Goal: Task Accomplishment & Management: Manage account settings

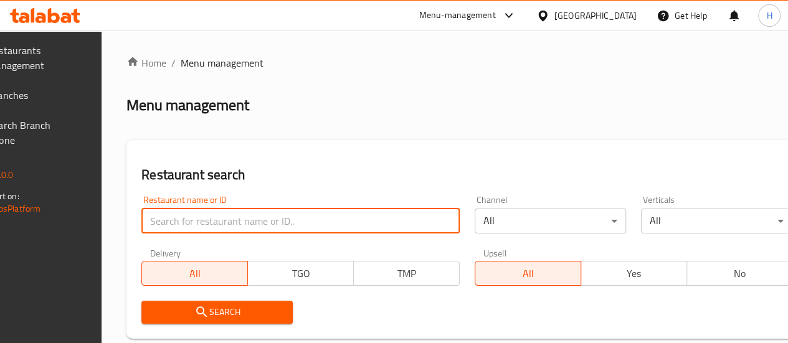
click at [203, 222] on input "search" at bounding box center [300, 221] width 318 height 25
type input "فخار وحطب"
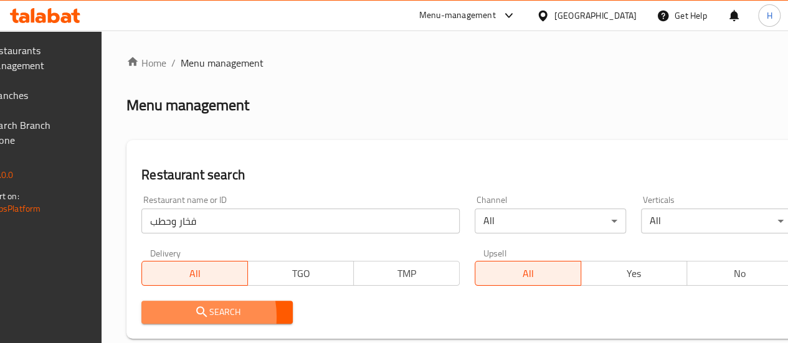
click at [210, 317] on span "Search" at bounding box center [216, 313] width 131 height 16
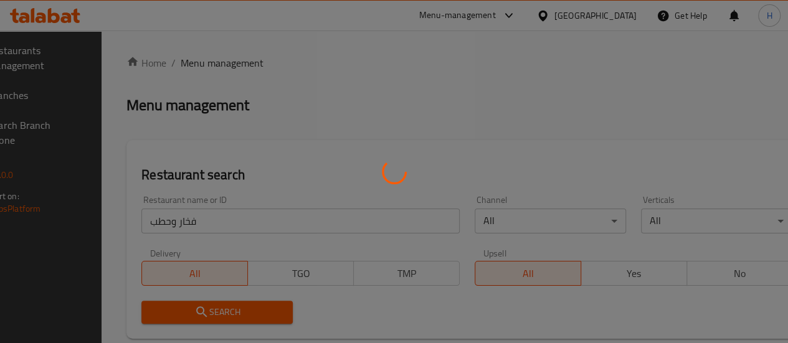
click at [210, 317] on div at bounding box center [394, 171] width 788 height 343
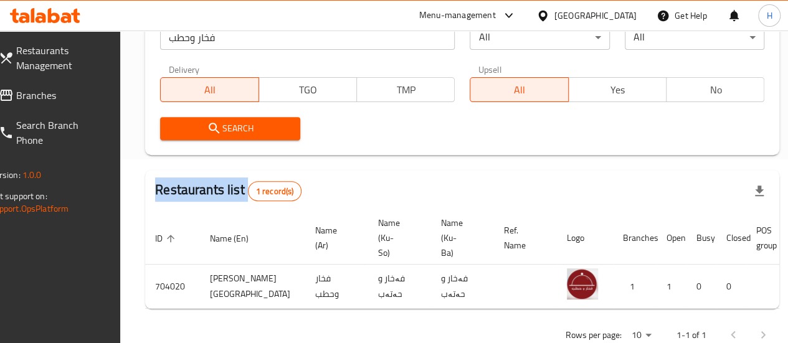
scroll to position [184, 0]
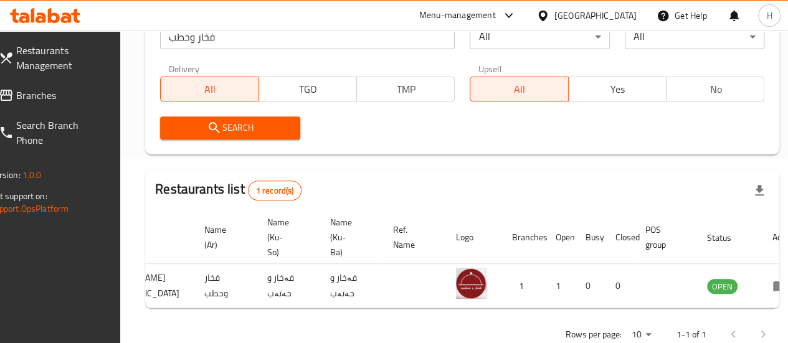
click at [745, 308] on div "ID sorted ascending Name (En) Name (Ar) Name (Ku-So) Name (Ku-Ba) Ref. Name Log…" at bounding box center [462, 259] width 634 height 97
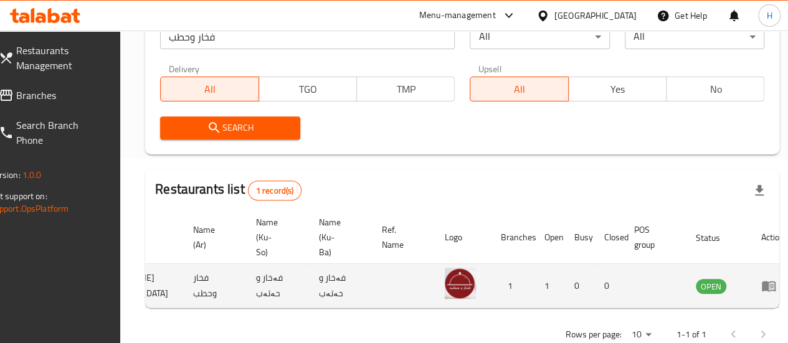
click at [762, 291] on icon "enhanced table" at bounding box center [769, 287] width 14 height 11
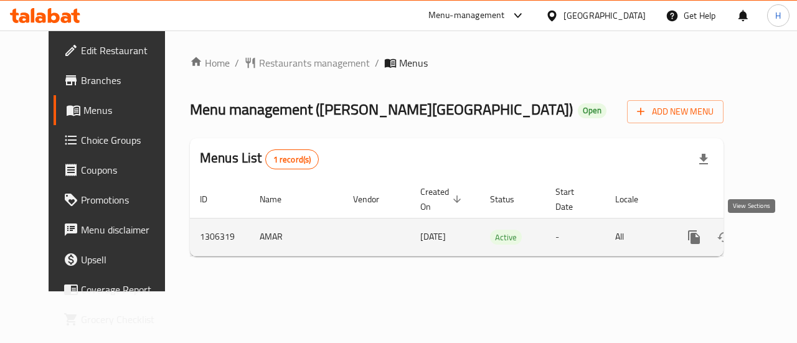
click at [779, 235] on icon "enhanced table" at bounding box center [784, 237] width 11 height 11
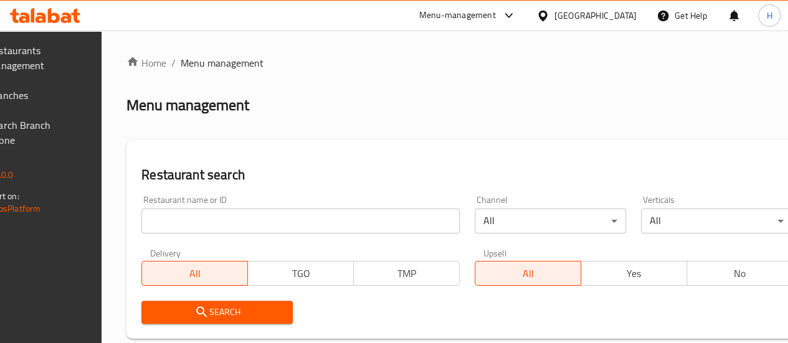
click at [227, 209] on input "search" at bounding box center [300, 221] width 318 height 25
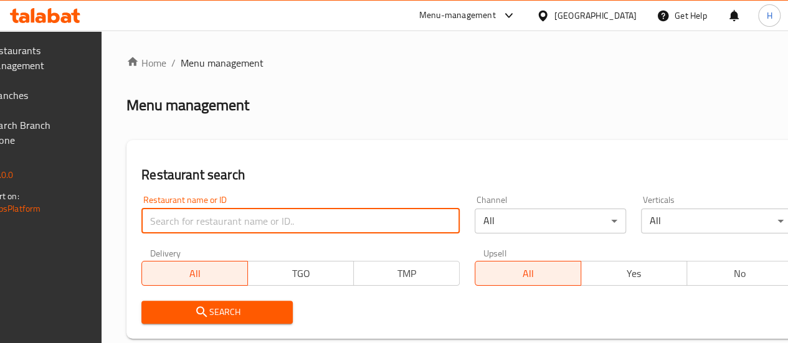
type input "فخار وحطب"
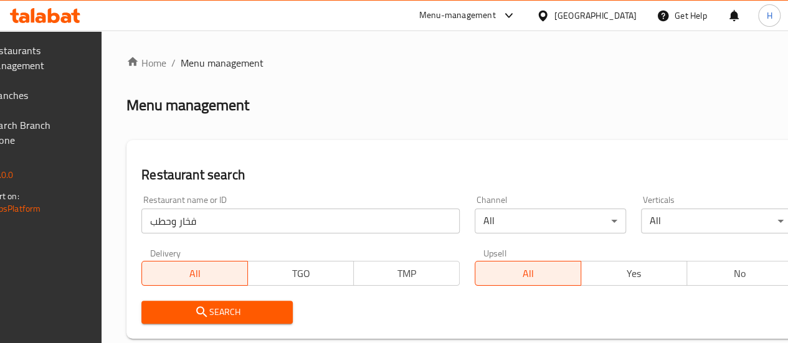
click at [225, 301] on button "Search" at bounding box center [216, 312] width 151 height 23
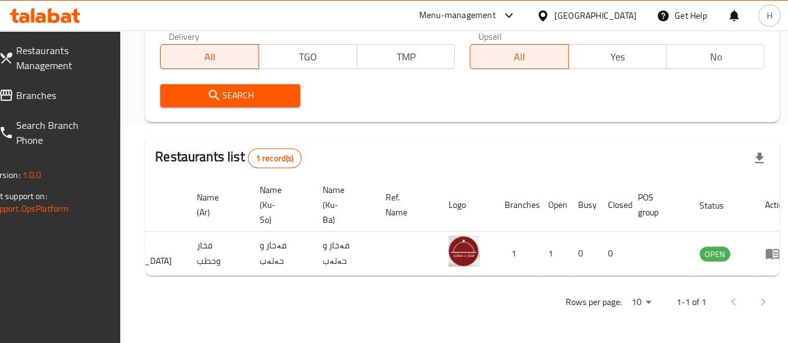
scroll to position [0, 122]
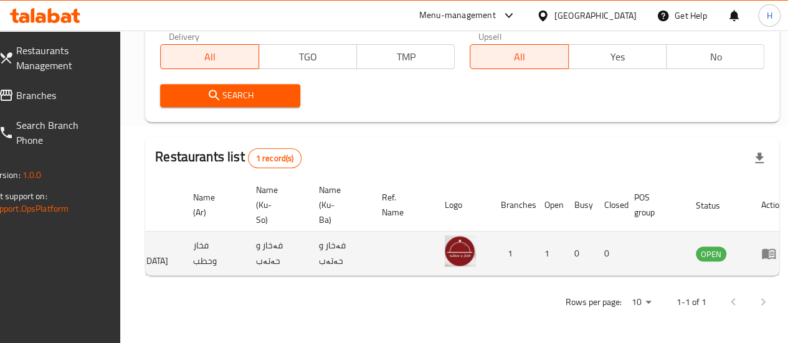
click at [751, 252] on td "enhanced table" at bounding box center [772, 254] width 43 height 44
click at [761, 251] on icon "enhanced table" at bounding box center [768, 253] width 15 height 15
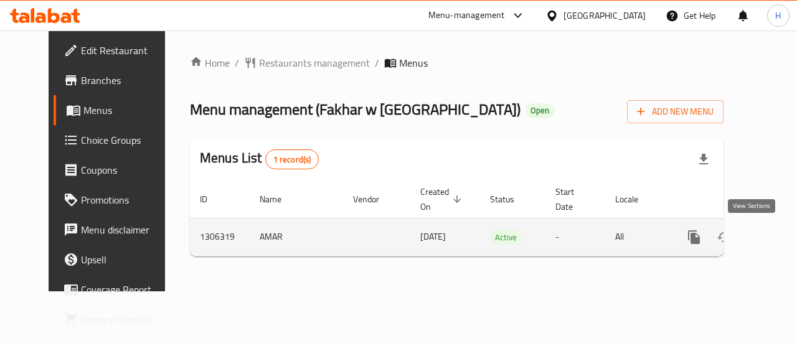
click at [769, 227] on link "enhanced table" at bounding box center [784, 237] width 30 height 30
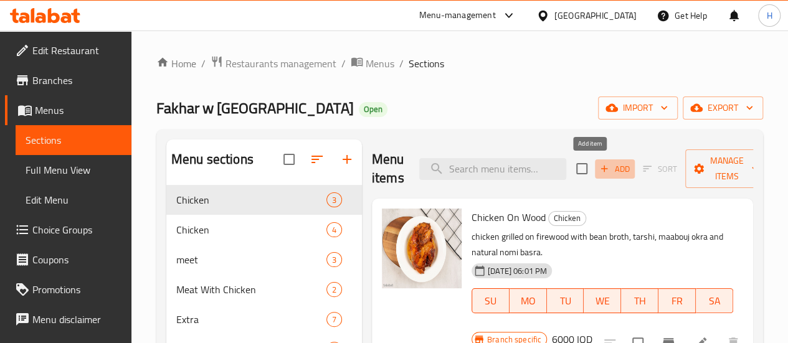
click at [598, 167] on span "Add" at bounding box center [615, 169] width 34 height 14
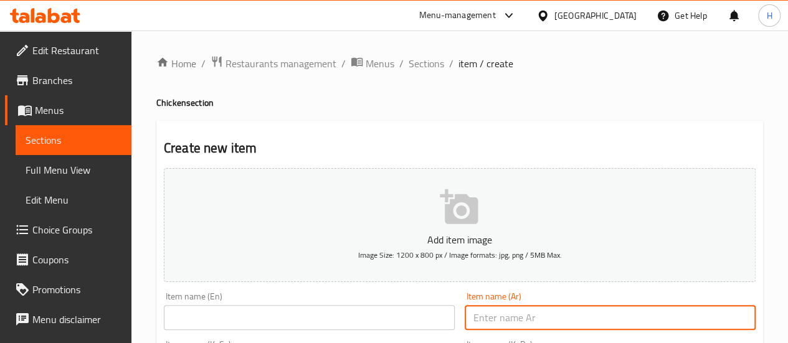
click at [501, 310] on input "text" at bounding box center [610, 317] width 291 height 25
type input "]"
type input "دجاج شوايه"
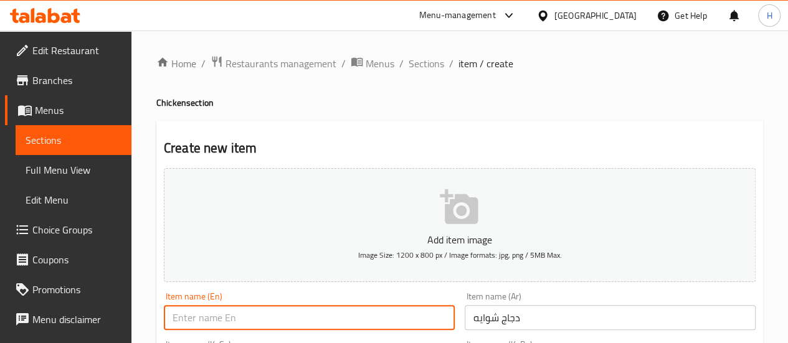
click at [346, 320] on input "text" at bounding box center [309, 317] width 291 height 25
click at [234, 321] on input "Chicken On Wood" at bounding box center [309, 317] width 291 height 25
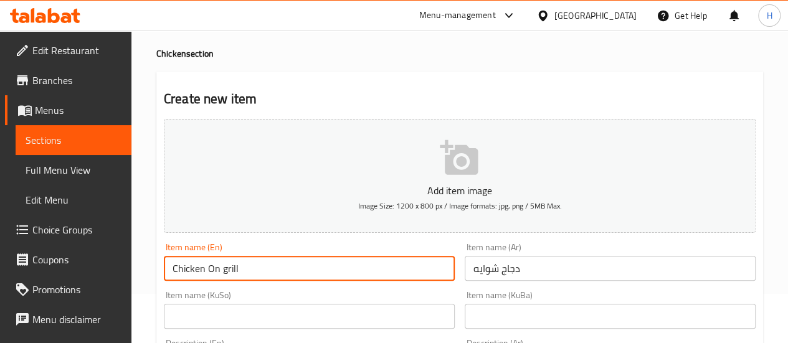
scroll to position [104, 0]
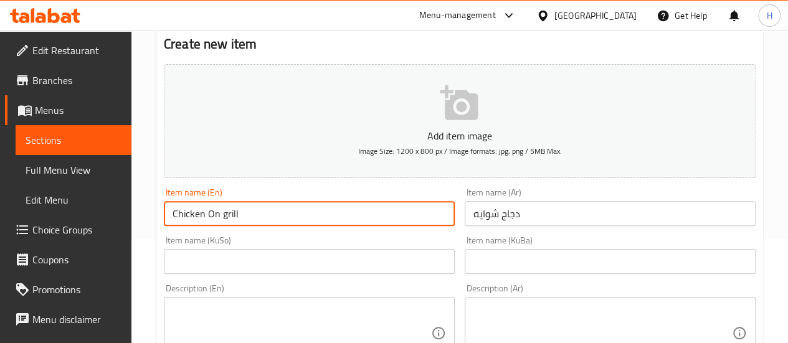
type input "Chicken On grill"
click at [489, 265] on input "text" at bounding box center [610, 261] width 291 height 25
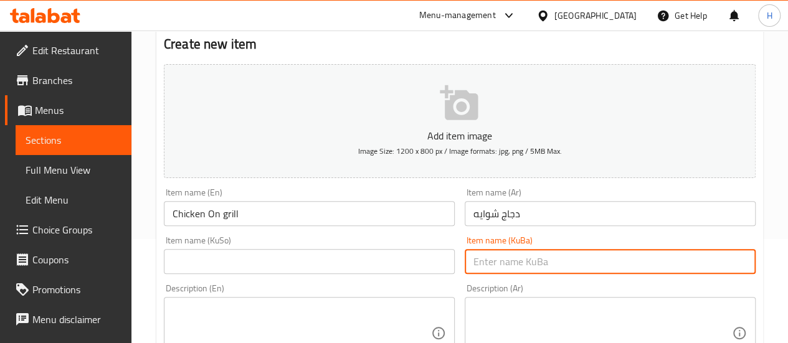
paste input "مریشک"
type input "مریشک"
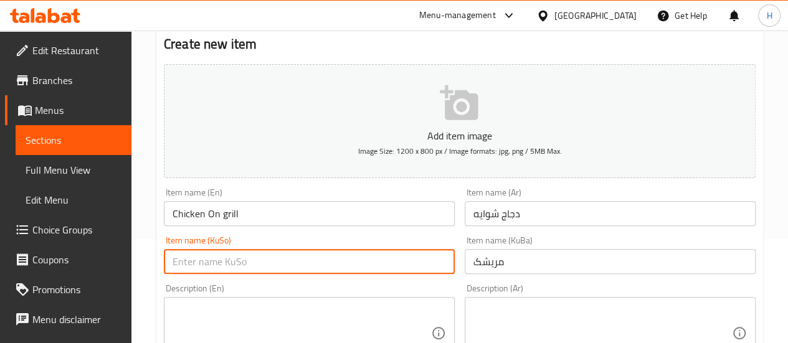
click at [351, 270] on input "text" at bounding box center [309, 261] width 291 height 25
paste input "مریشک"
type input "مریشک"
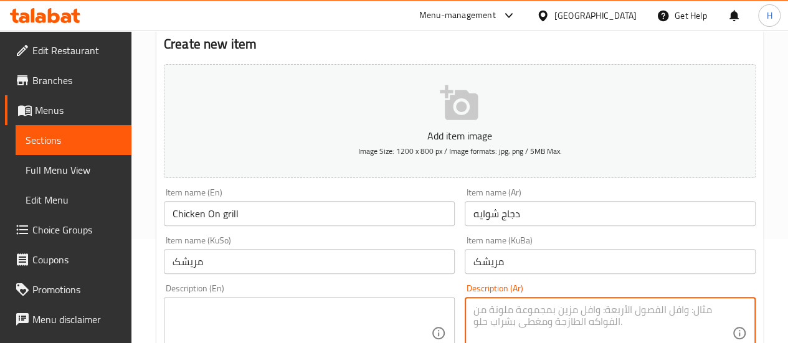
click at [543, 313] on textarea at bounding box center [602, 333] width 258 height 59
paste textarea "دجاج ذبح مشوي على الحطب مع مرق فاصوليا وطرشي ومعبوج باميا ونومي بصرة طبيعي"
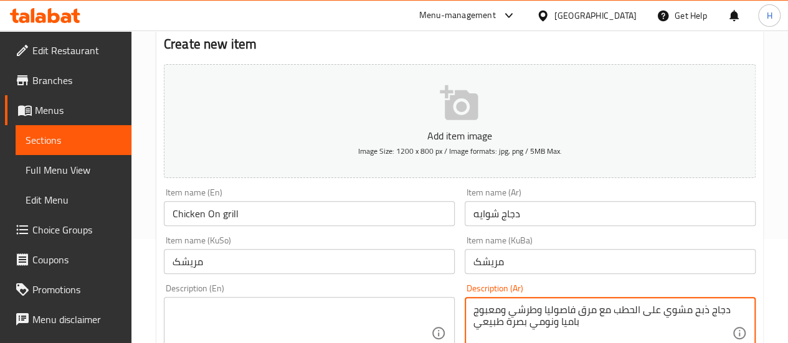
click at [629, 314] on textarea "دجاج ذبح مشوي على الحطب مع مرق فاصوليا وطرشي ومعبوج باميا ونومي بصرة طبيعي" at bounding box center [602, 333] width 258 height 59
click at [671, 307] on textarea "دجاج ذبح مشوي مع مرق فاصوليا وطرشي ومعبوج باميا ونومي بصرة طبيعي" at bounding box center [602, 333] width 258 height 59
click at [646, 310] on textarea "دجاج ذبح مشوي مع مرق فاصوليا وطرشي ومعبوج باميا ونومي بصرة طبيعي" at bounding box center [602, 333] width 258 height 59
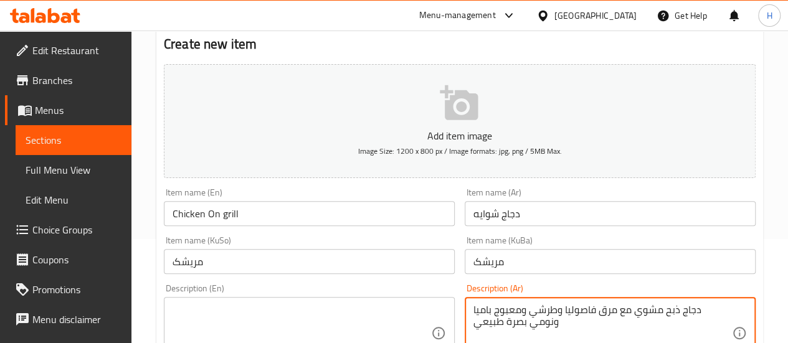
click at [679, 308] on textarea "دجاج ذبح مشوي مع مرق فاصوليا وطرشي ومعبوج باميا ونومي بصرة طبيعي" at bounding box center [602, 333] width 258 height 59
click at [566, 310] on textarea "دجاج ذبح مع مرق فاصوليا وطرشي ومعبوج باميا ونومي بصرة طبيعي" at bounding box center [602, 333] width 258 height 59
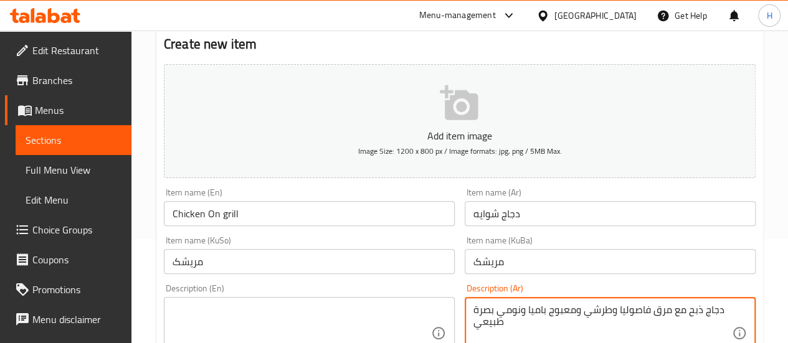
click at [566, 310] on textarea "دجاج ذبح مع مرق فاصوليا وطرشي ومعبوج باميا ونومي بصرة طبيعي" at bounding box center [602, 333] width 258 height 59
click at [476, 312] on textarea "دجاج ذبح مع مرق فاصوليا وطرشي باميا ونومي بصرة طبيعي" at bounding box center [602, 333] width 258 height 59
drag, startPoint x: 579, startPoint y: 307, endPoint x: 441, endPoint y: 321, distance: 139.0
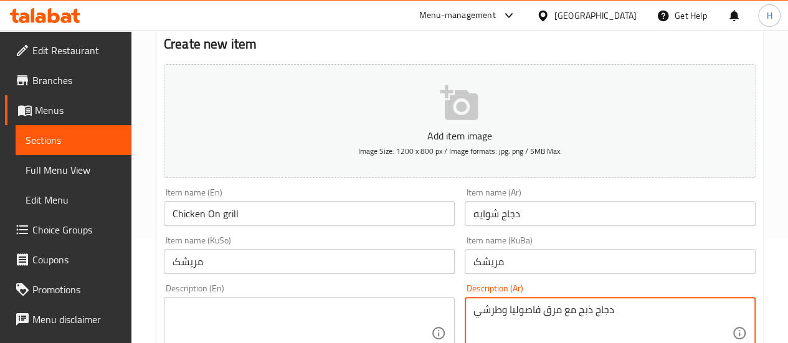
type textarea "دجاج ذبح مع مرق فاصوليا وطرشي"
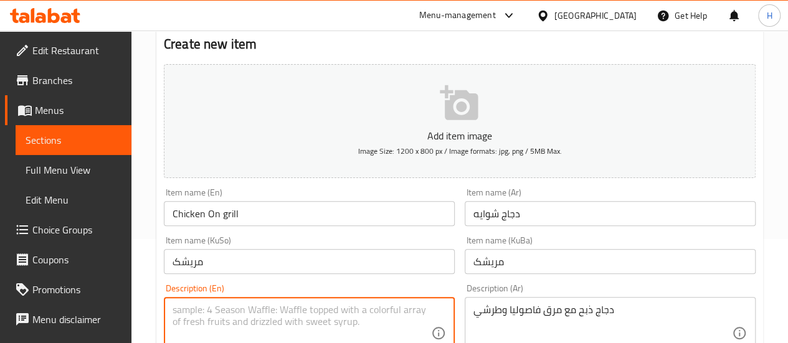
click at [240, 306] on textarea at bounding box center [302, 333] width 258 height 59
paste textarea "chicken grilled on firewood with bean broth, tarshi, maabouj okra and natural n…"
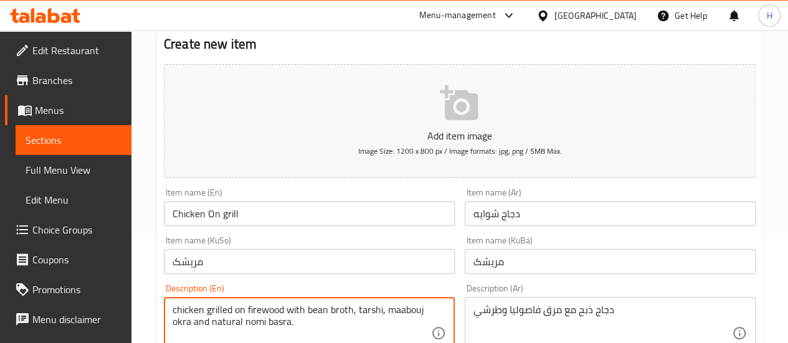
drag, startPoint x: 354, startPoint y: 308, endPoint x: 366, endPoint y: 326, distance: 21.4
click at [366, 326] on textarea "chicken grilled on firewood with bean broth, tarshi, maabouj okra and natural n…" at bounding box center [302, 333] width 258 height 59
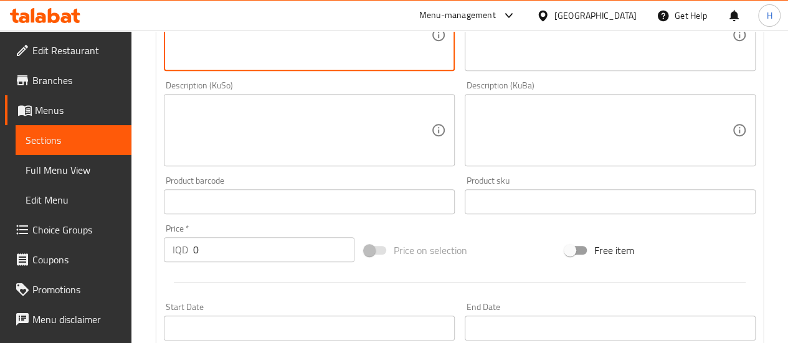
scroll to position [404, 0]
type textarea "chicken grilled on firewood with bean broth"
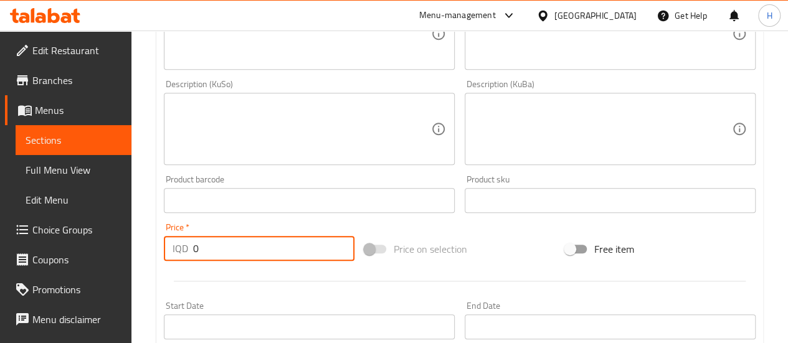
drag, startPoint x: 217, startPoint y: 246, endPoint x: 188, endPoint y: 245, distance: 28.7
click at [188, 245] on div "IQD 0 Price *" at bounding box center [259, 248] width 191 height 25
click at [209, 249] on input "7000" at bounding box center [273, 248] width 161 height 25
type input "10000"
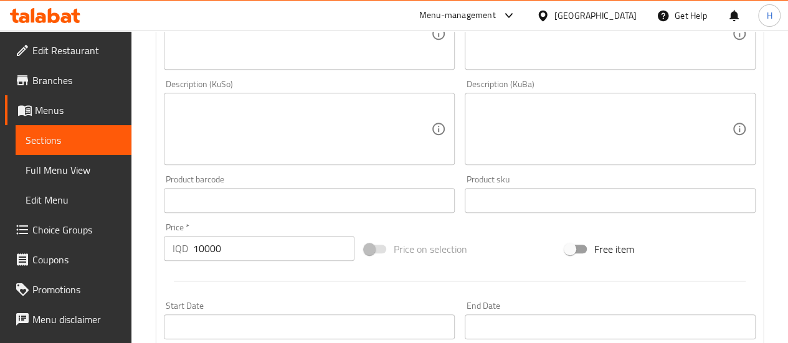
click at [236, 266] on div at bounding box center [460, 281] width 602 height 31
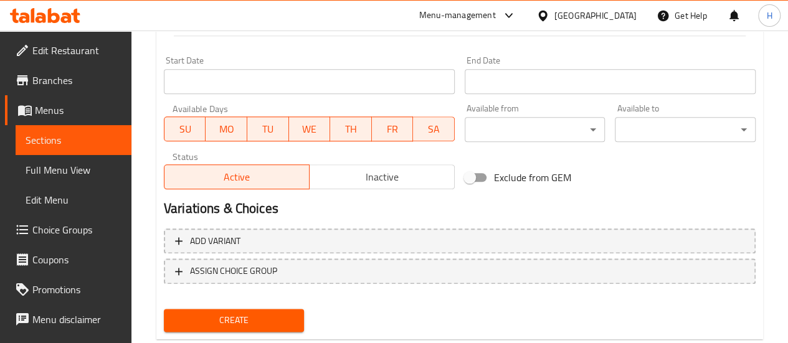
scroll to position [680, 0]
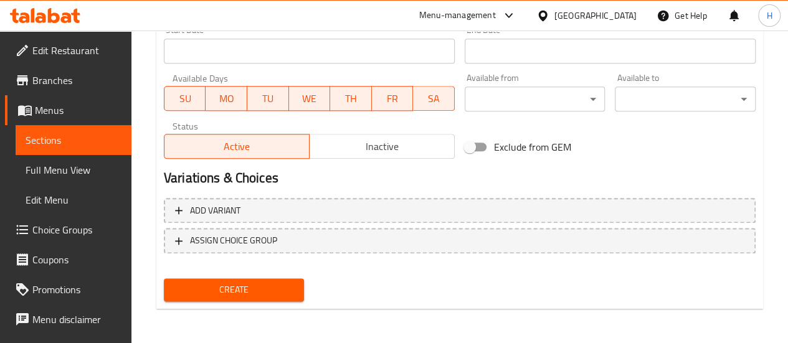
click at [256, 301] on div "Create" at bounding box center [234, 289] width 151 height 33
click at [259, 290] on span "Create" at bounding box center [234, 290] width 121 height 16
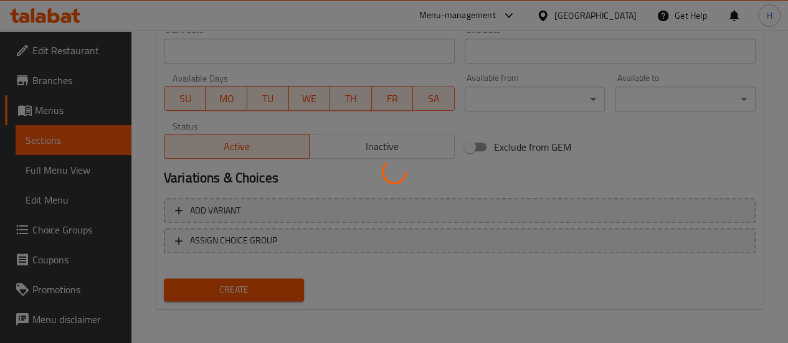
type input "0"
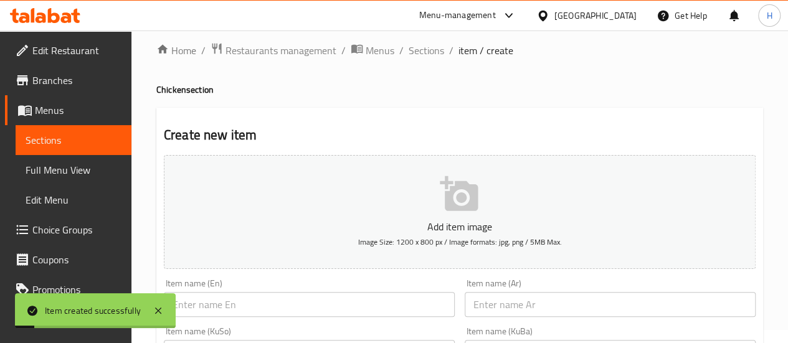
scroll to position [0, 0]
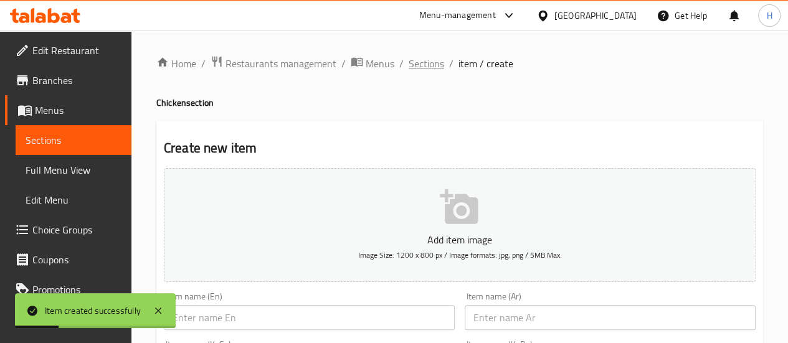
click at [428, 60] on span "Sections" at bounding box center [427, 63] width 36 height 15
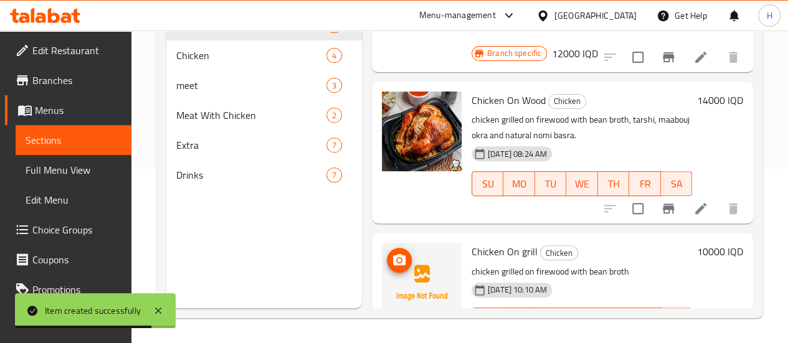
scroll to position [282, 0]
click at [393, 254] on icon "upload picture" at bounding box center [399, 259] width 12 height 11
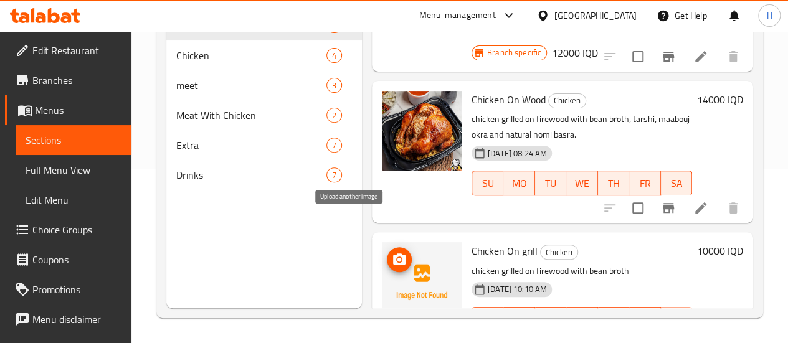
click at [393, 254] on icon "upload picture" at bounding box center [399, 259] width 12 height 11
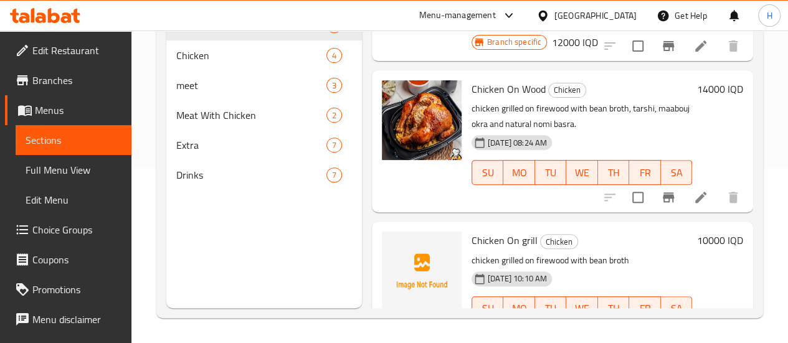
scroll to position [297, 0]
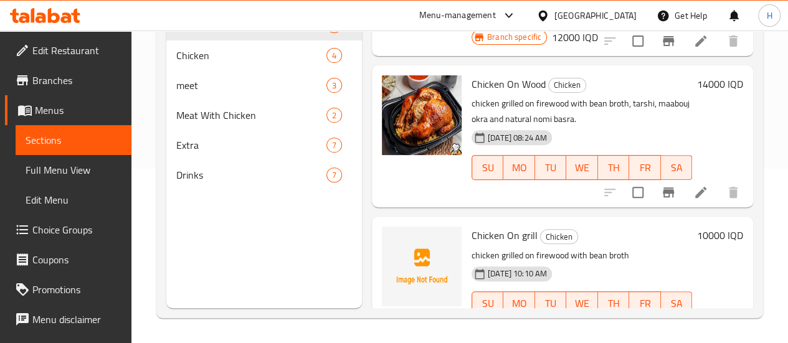
click at [696, 318] on li at bounding box center [700, 329] width 35 height 22
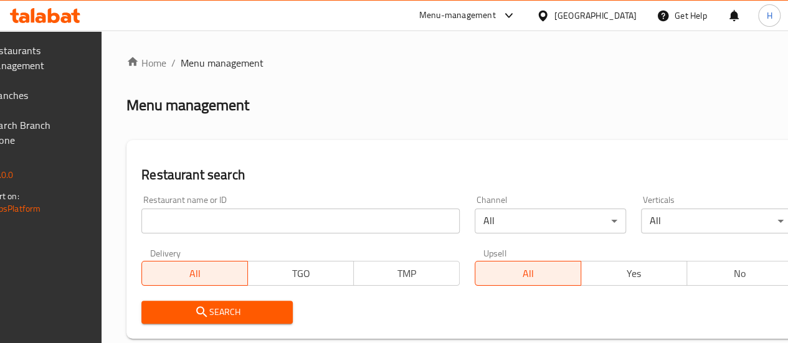
click at [202, 221] on input "search" at bounding box center [300, 221] width 318 height 25
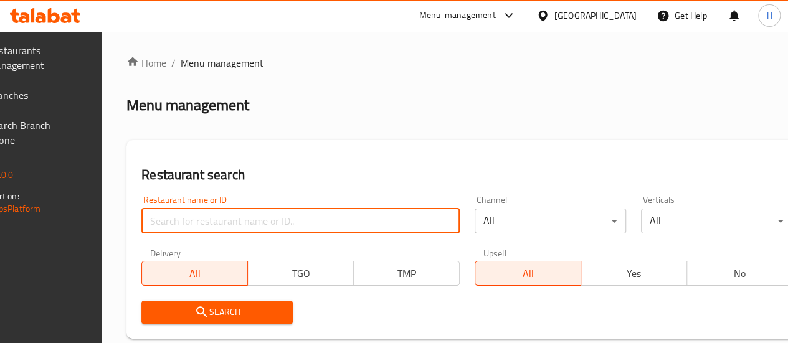
type input "فخار وحطب"
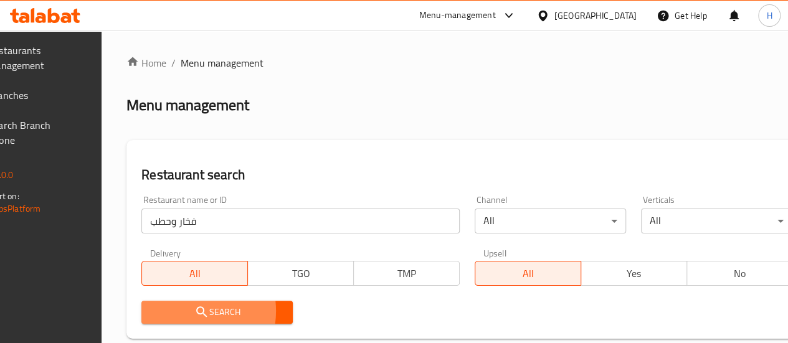
click at [211, 311] on span "Search" at bounding box center [216, 313] width 131 height 16
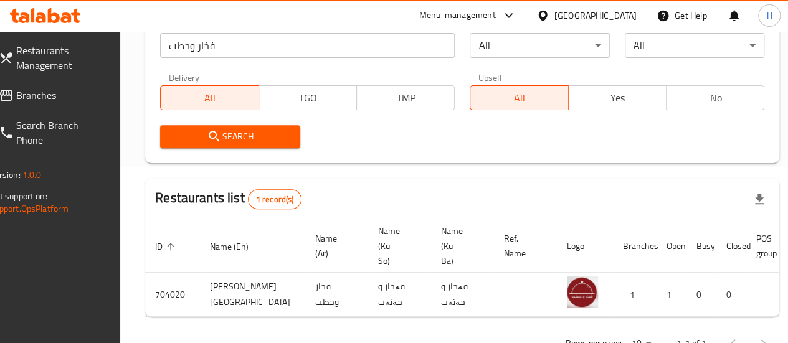
scroll to position [0, 122]
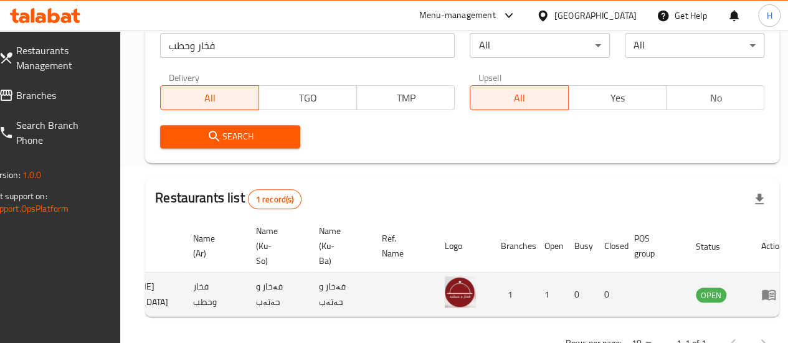
click at [762, 298] on icon "enhanced table" at bounding box center [769, 295] width 14 height 11
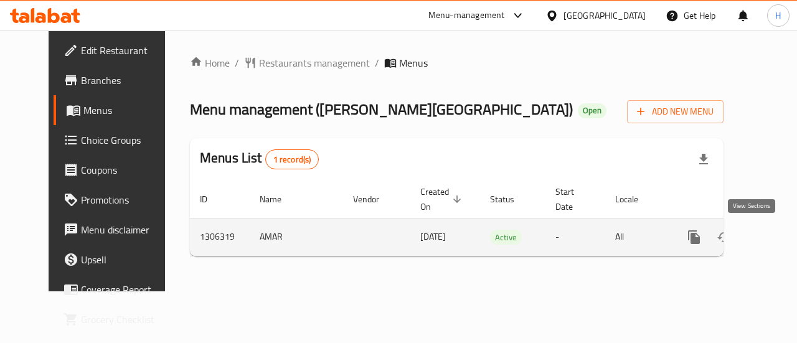
click at [777, 244] on icon "enhanced table" at bounding box center [784, 237] width 15 height 15
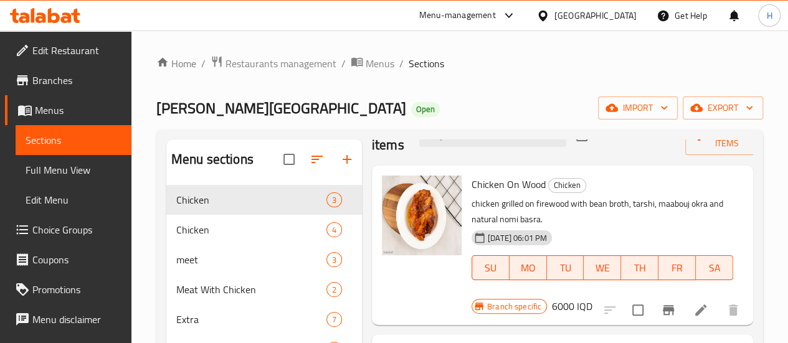
scroll to position [34, 0]
click at [686, 301] on li at bounding box center [700, 309] width 35 height 22
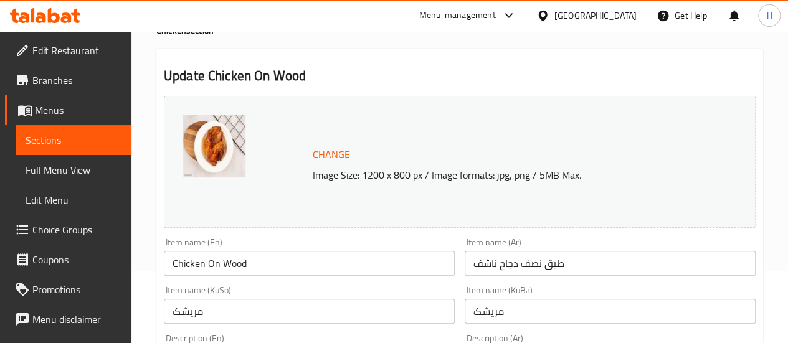
scroll to position [156, 0]
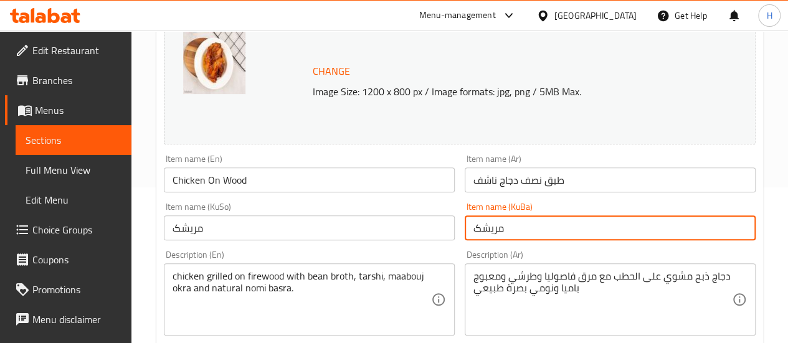
click at [501, 225] on input "مریشک" at bounding box center [610, 228] width 291 height 25
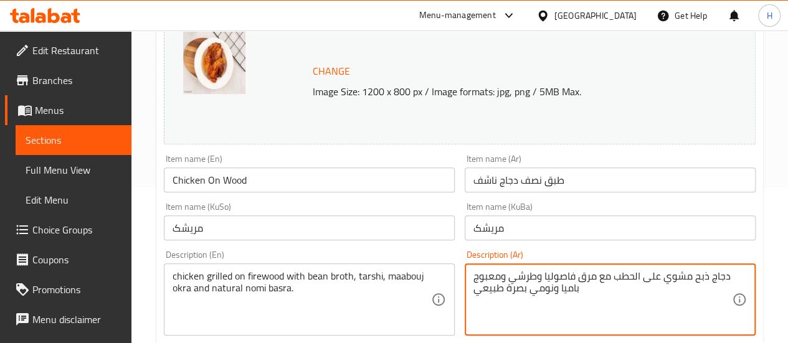
click at [624, 282] on textarea "دجاج ذبح مشوي على الحطب مع مرق فاصوليا وطرشي ومعبوج باميا ونومي بصرة طبيعي" at bounding box center [602, 299] width 258 height 59
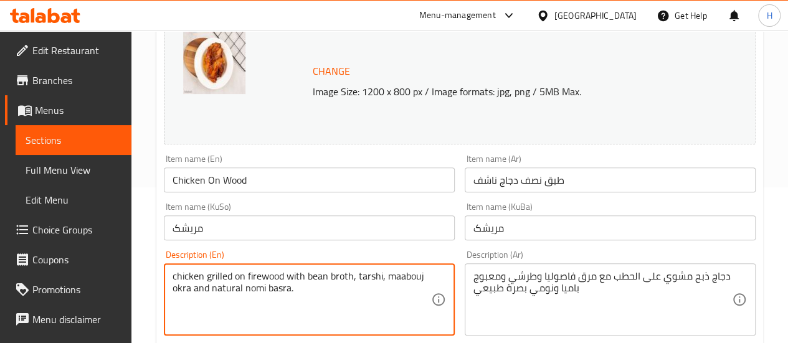
click at [268, 293] on textarea "chicken grilled on firewood with bean broth, tarshi, maabouj okra and natural n…" at bounding box center [302, 299] width 258 height 59
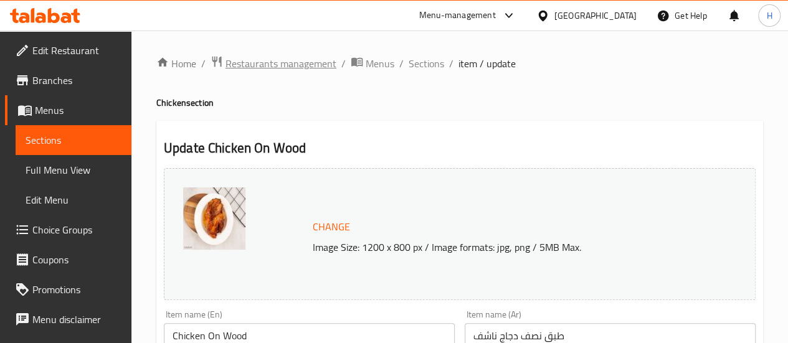
click at [313, 70] on span "Restaurants management" at bounding box center [280, 63] width 111 height 15
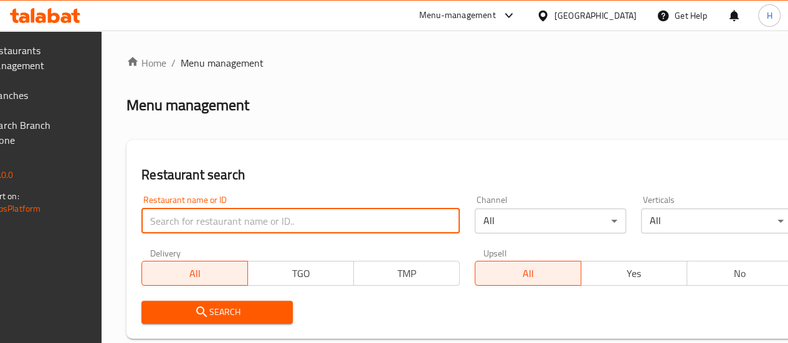
click at [222, 209] on input "search" at bounding box center [300, 221] width 318 height 25
type input "a"
click button "Search" at bounding box center [216, 312] width 151 height 23
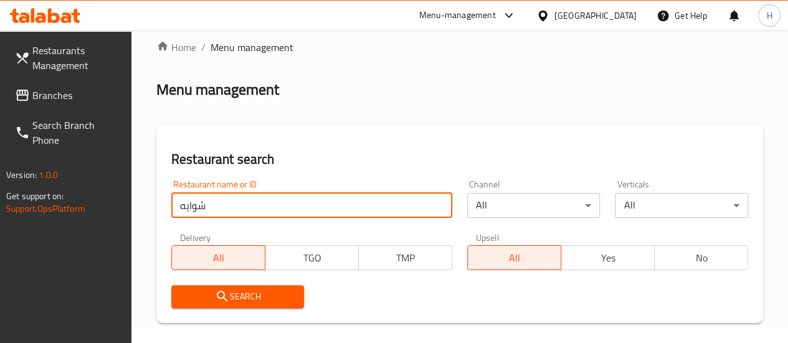
scroll to position [9, 0]
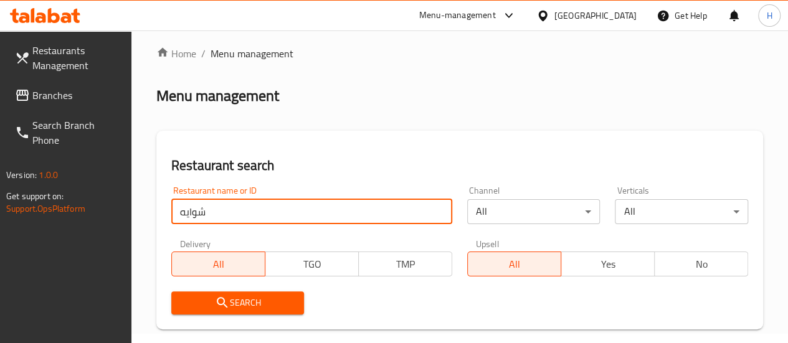
drag, startPoint x: 184, startPoint y: 211, endPoint x: 171, endPoint y: 211, distance: 12.5
click at [171, 211] on input "شوايه" at bounding box center [311, 211] width 281 height 25
type input "شواية"
click button "Search" at bounding box center [237, 303] width 133 height 23
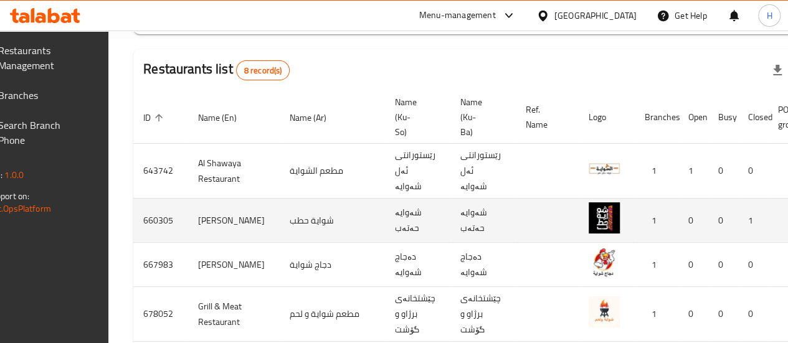
scroll to position [0, 131]
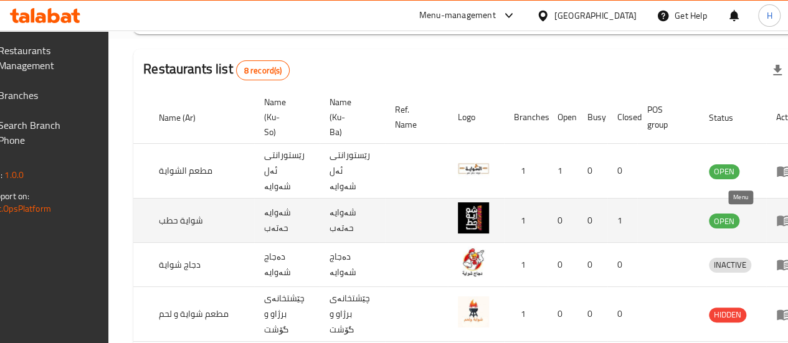
click at [777, 220] on icon "enhanced table" at bounding box center [784, 221] width 14 height 11
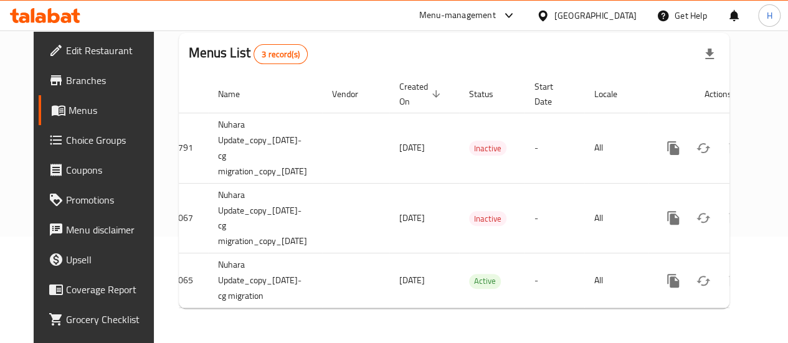
scroll to position [0, 53]
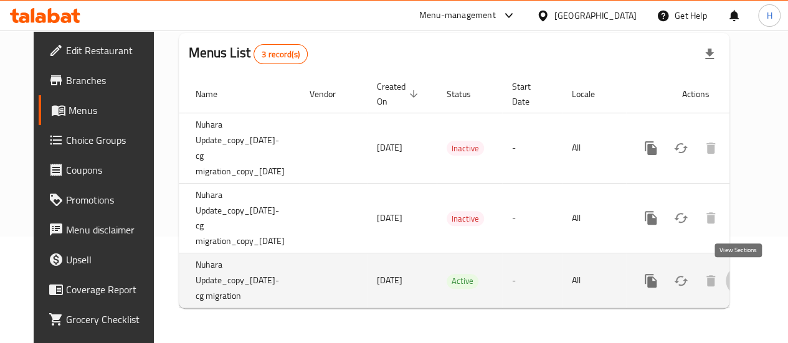
click at [736, 279] on link "enhanced table" at bounding box center [741, 281] width 30 height 30
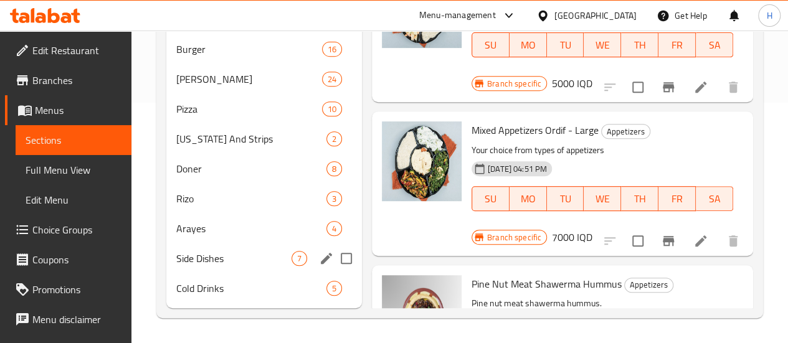
scroll to position [258, 0]
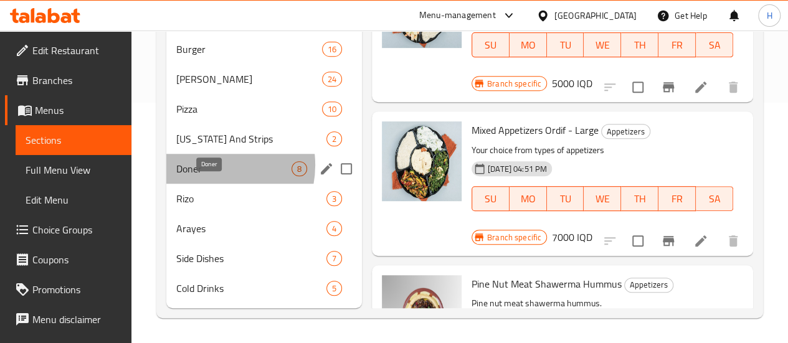
click at [209, 166] on span "Doner" at bounding box center [233, 168] width 115 height 15
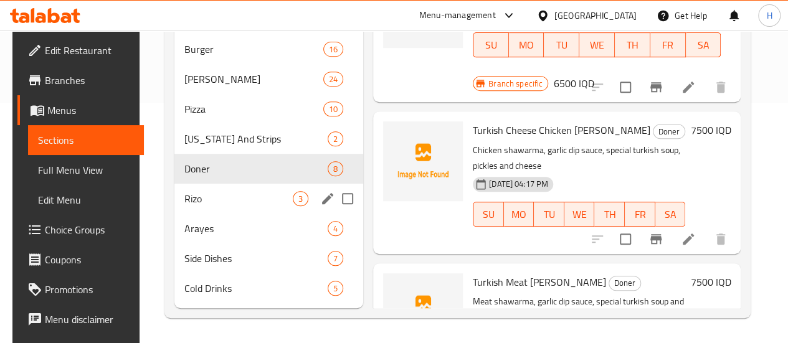
click at [208, 190] on div "Rizo 3" at bounding box center [268, 199] width 189 height 30
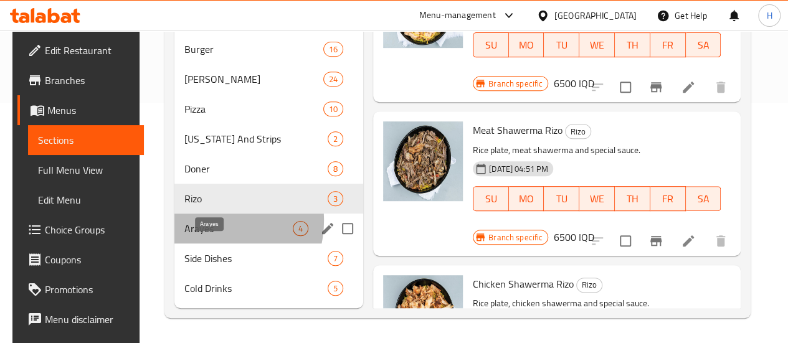
click at [200, 221] on span "Arayes" at bounding box center [238, 228] width 108 height 15
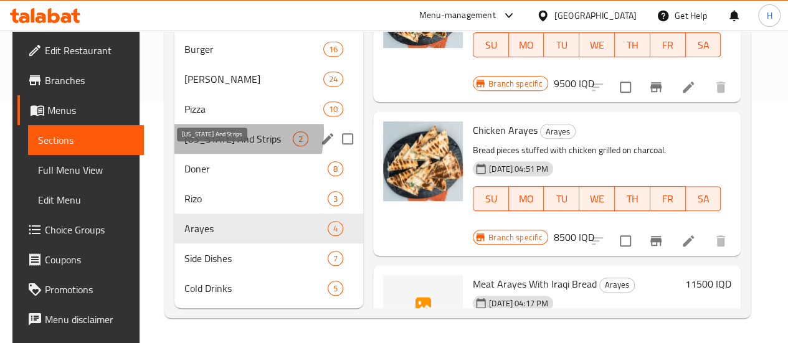
click at [207, 133] on span "Kentucky And Strips" at bounding box center [238, 138] width 108 height 15
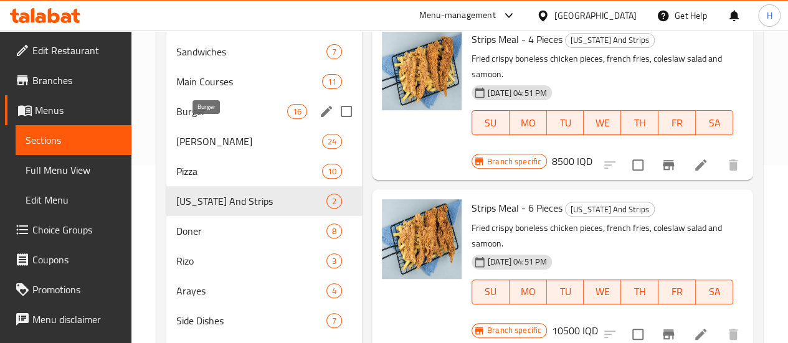
scroll to position [176, 0]
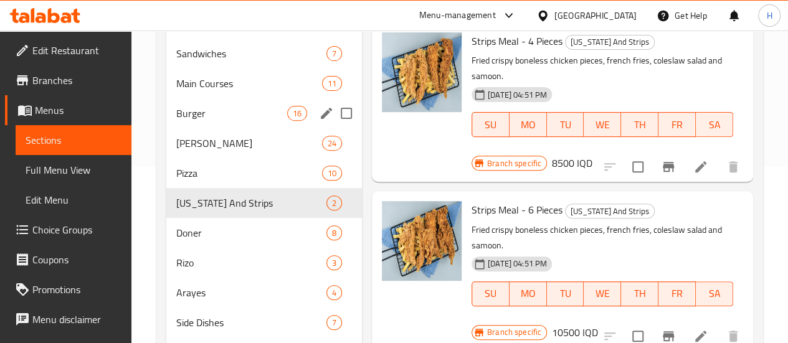
click at [206, 128] on div "Burger 16" at bounding box center [264, 113] width 196 height 30
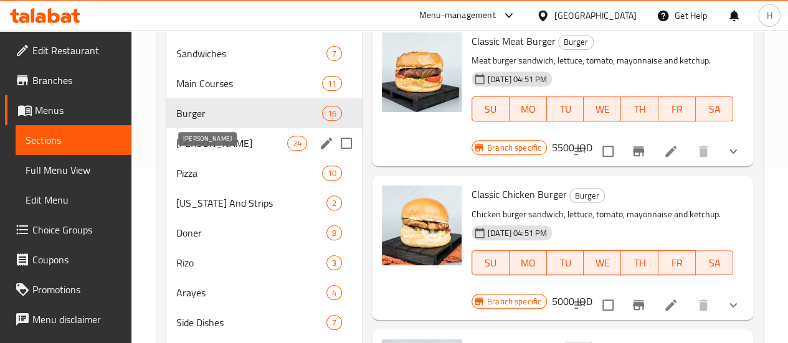
click at [201, 151] on span "Hatab Shawerma" at bounding box center [231, 143] width 111 height 15
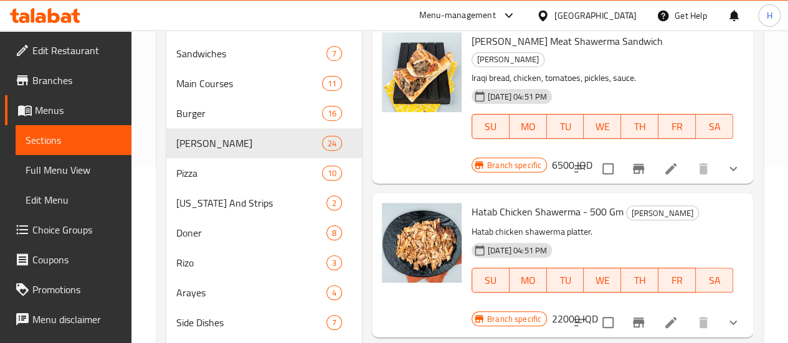
scroll to position [12, 0]
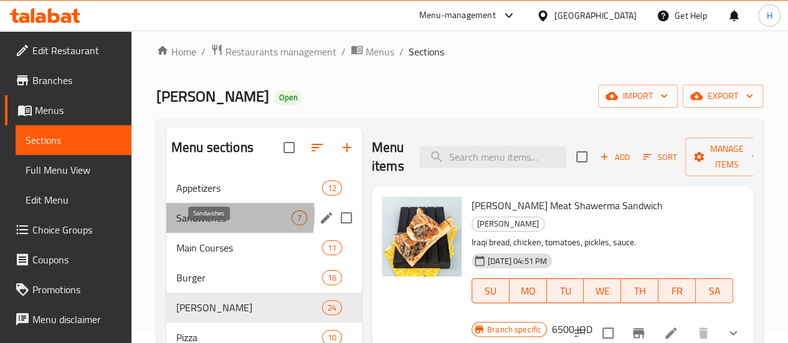
click at [201, 225] on span "Sandwiches" at bounding box center [233, 218] width 115 height 15
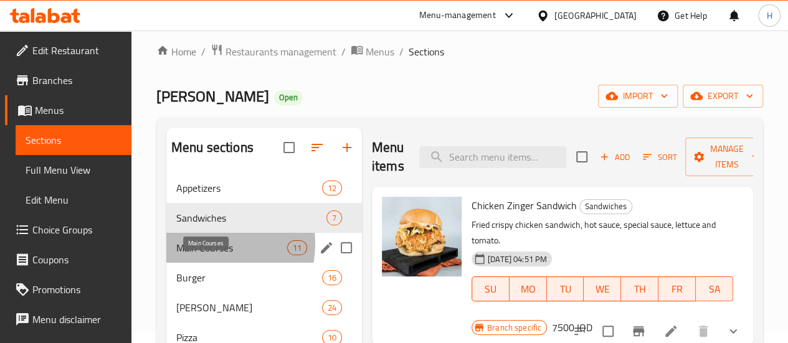
click at [201, 255] on span "Main Courses" at bounding box center [231, 247] width 111 height 15
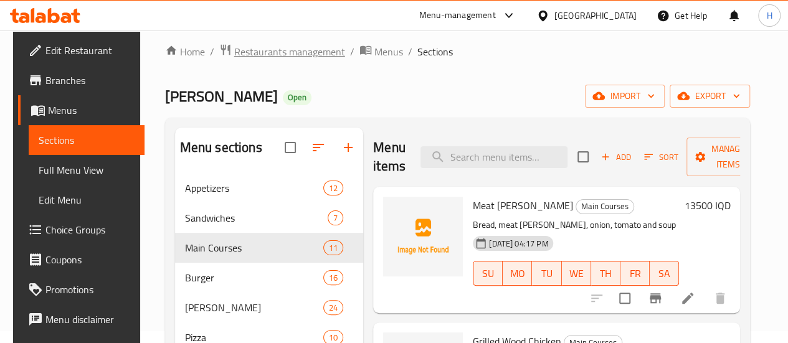
click at [278, 57] on span "Restaurants management" at bounding box center [289, 51] width 111 height 15
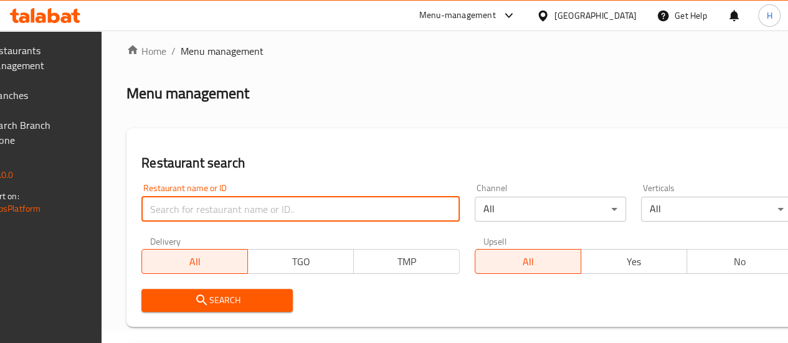
click at [247, 217] on input "search" at bounding box center [300, 209] width 318 height 25
type input "دجاج"
click button "Search" at bounding box center [216, 300] width 151 height 23
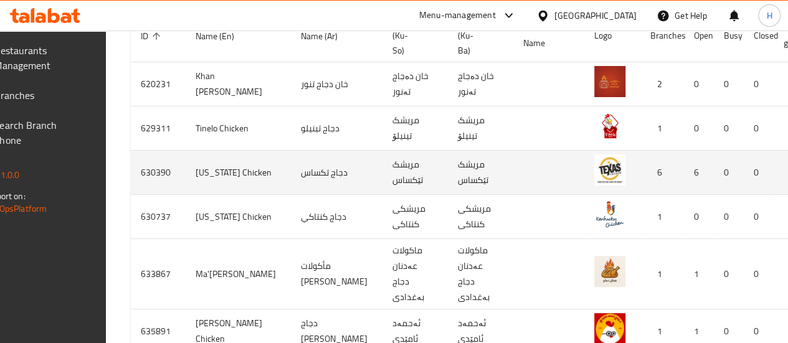
scroll to position [0, 135]
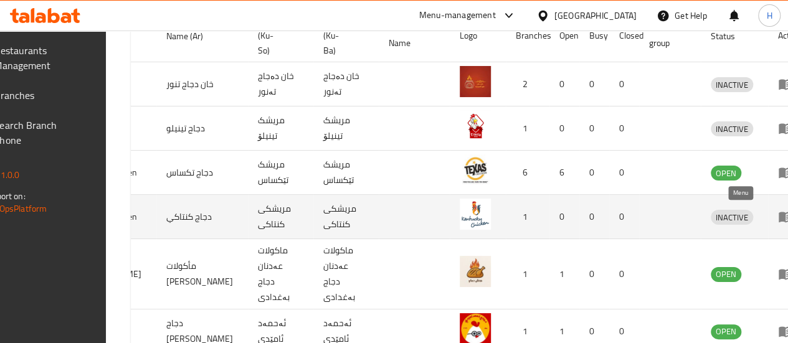
click at [779, 214] on icon "enhanced table" at bounding box center [786, 217] width 14 height 11
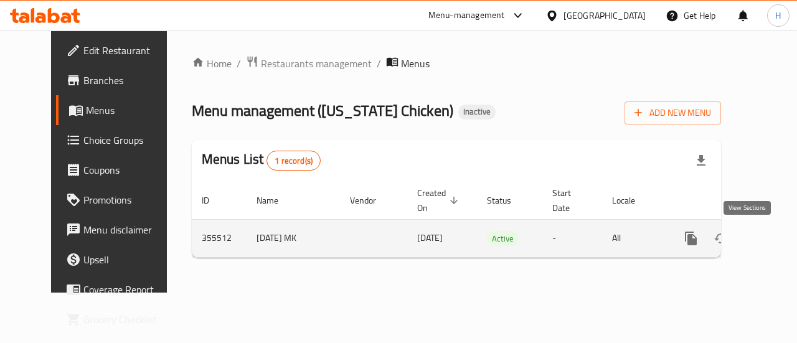
click at [774, 239] on icon "enhanced table" at bounding box center [781, 238] width 15 height 15
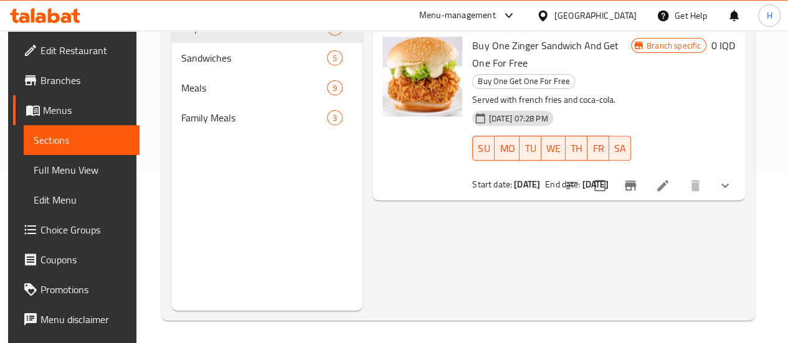
scroll to position [173, 0]
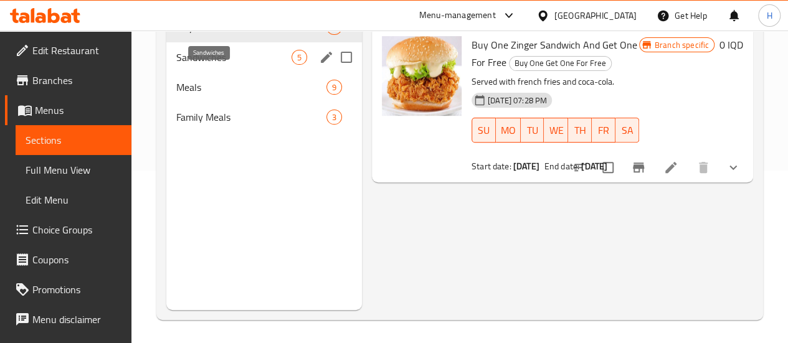
click at [227, 65] on span "Sandwiches" at bounding box center [233, 57] width 115 height 15
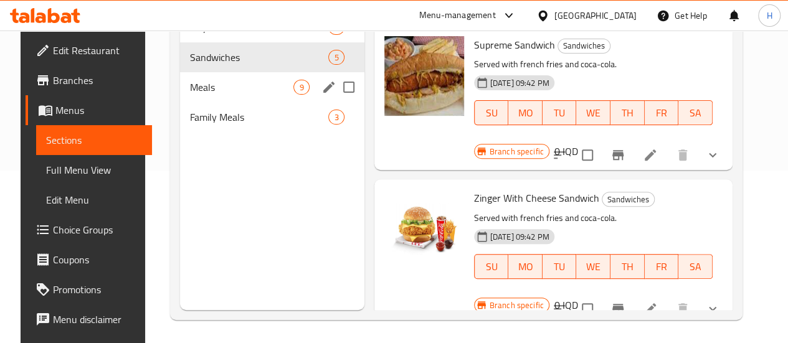
click at [212, 91] on div "Meals 9" at bounding box center [272, 87] width 184 height 30
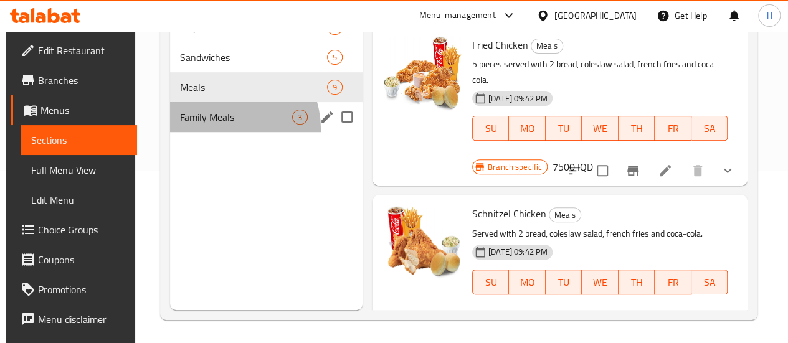
click at [220, 132] on div "Family Meals 3" at bounding box center [266, 117] width 192 height 30
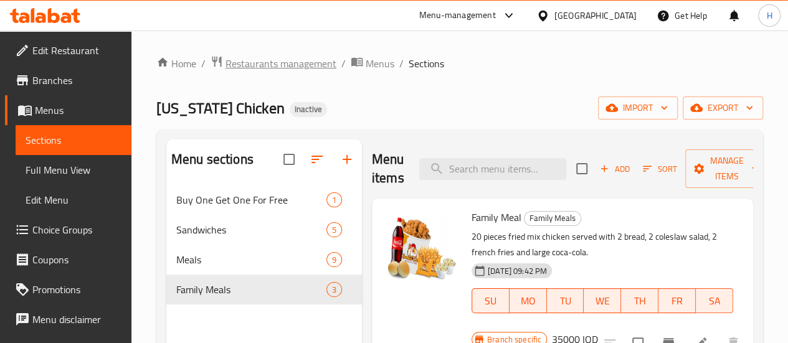
click at [308, 61] on span "Restaurants management" at bounding box center [280, 63] width 111 height 15
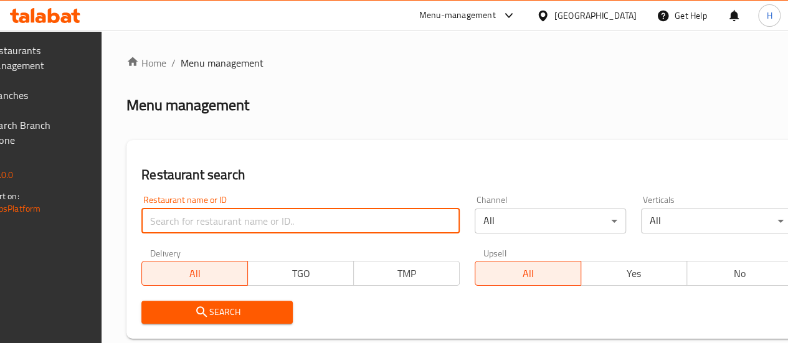
click at [269, 217] on input "search" at bounding box center [300, 221] width 318 height 25
click button "Search" at bounding box center [216, 312] width 151 height 23
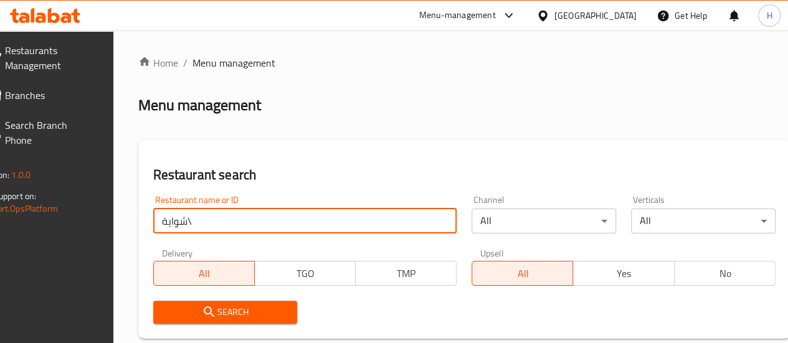
type input "شواية"
click button "Search" at bounding box center [225, 312] width 145 height 23
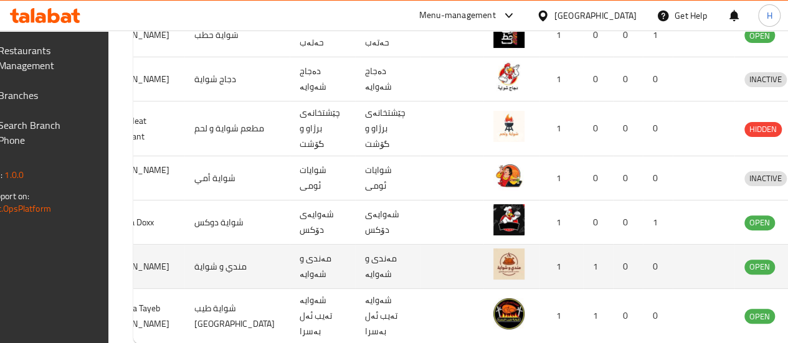
scroll to position [0, 131]
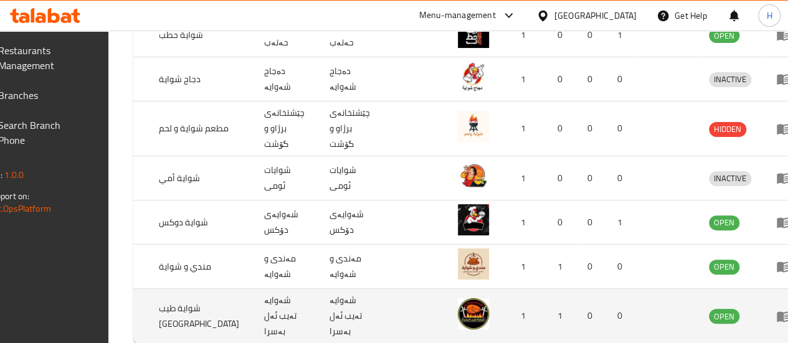
click at [776, 315] on icon "enhanced table" at bounding box center [783, 316] width 15 height 15
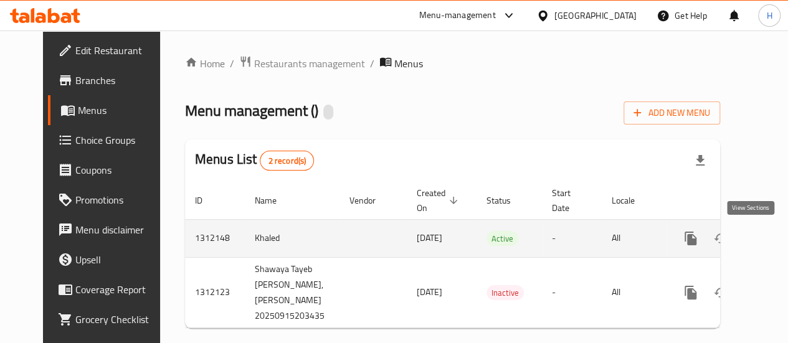
click at [773, 234] on icon "enhanced table" at bounding box center [780, 238] width 15 height 15
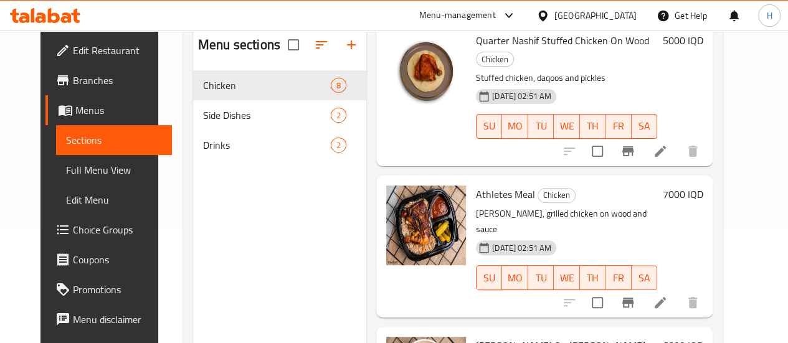
scroll to position [174, 0]
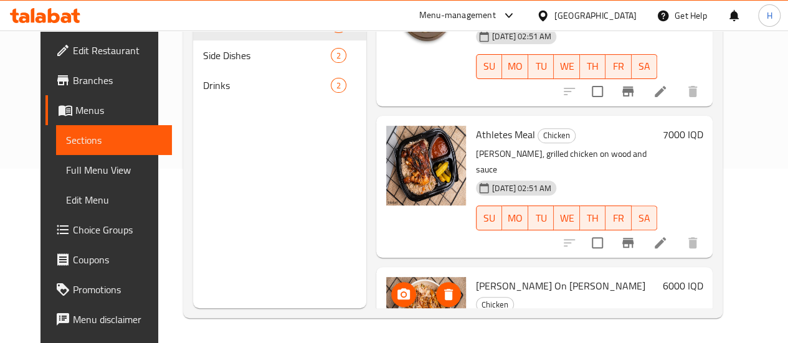
click at [386, 277] on img at bounding box center [426, 317] width 80 height 80
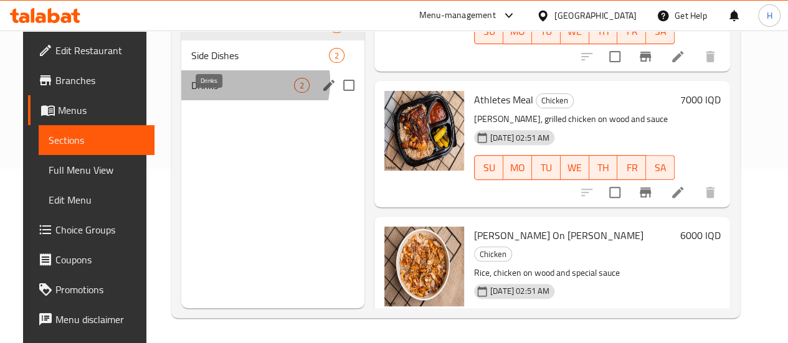
click at [220, 93] on span "Drinks" at bounding box center [242, 85] width 103 height 15
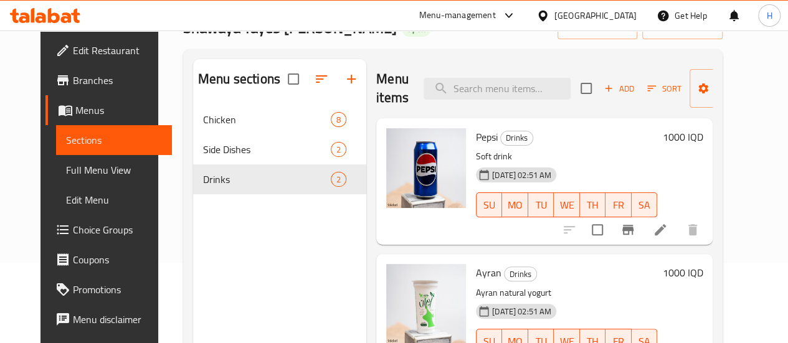
scroll to position [80, 0]
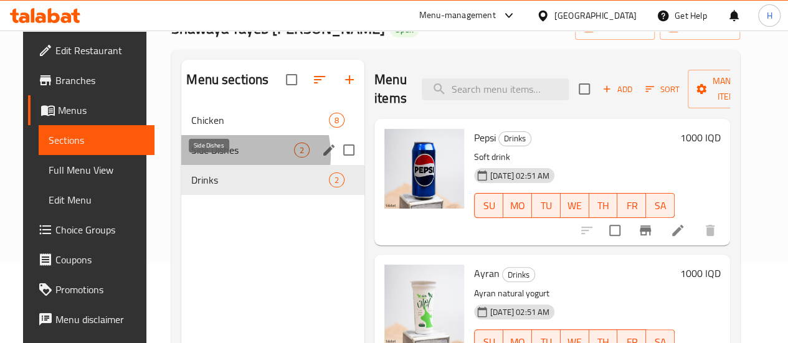
click at [222, 158] on span "Side Dishes" at bounding box center [242, 150] width 103 height 15
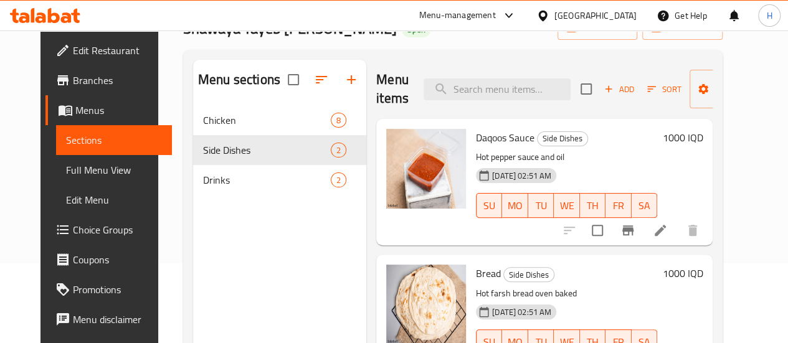
scroll to position [174, 0]
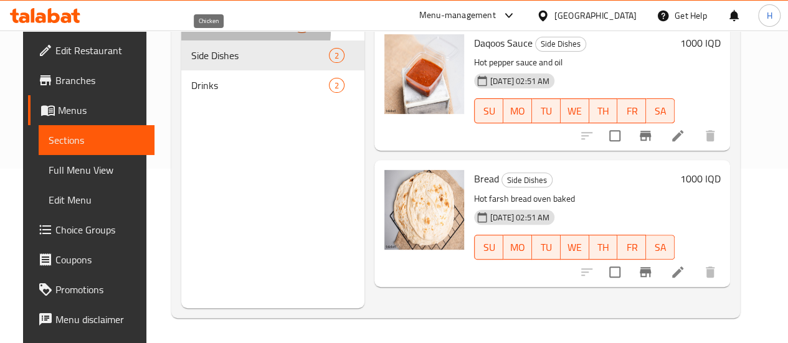
click at [216, 33] on span "Chicken" at bounding box center [242, 25] width 103 height 15
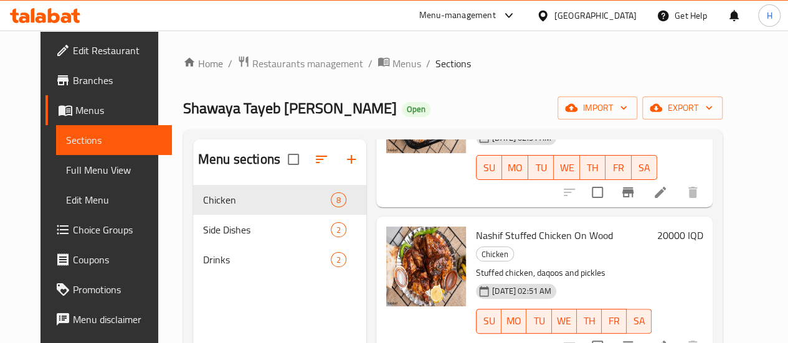
scroll to position [344, 0]
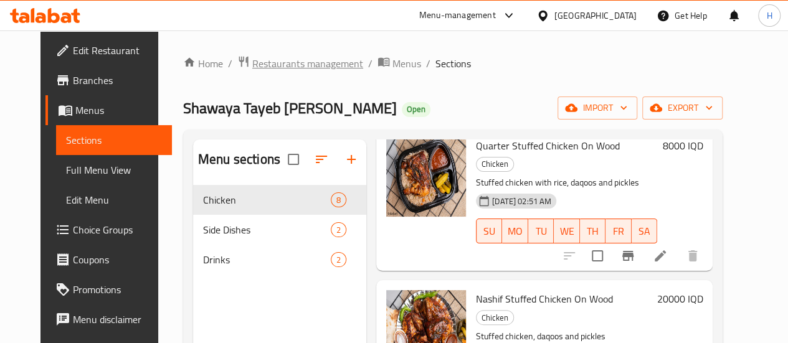
click at [300, 67] on span "Restaurants management" at bounding box center [307, 63] width 111 height 15
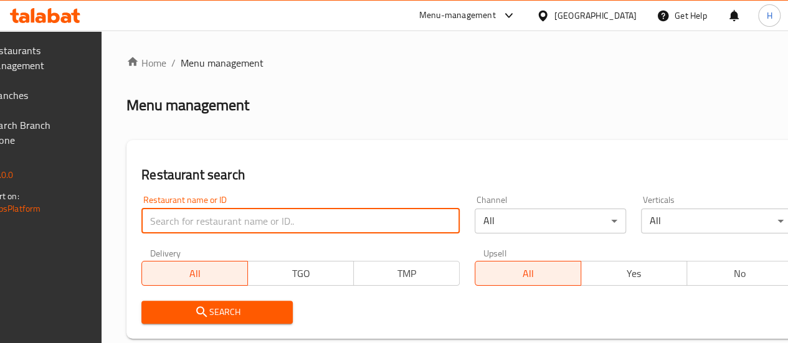
click at [252, 227] on input "search" at bounding box center [300, 221] width 318 height 25
click button "Search" at bounding box center [216, 312] width 151 height 23
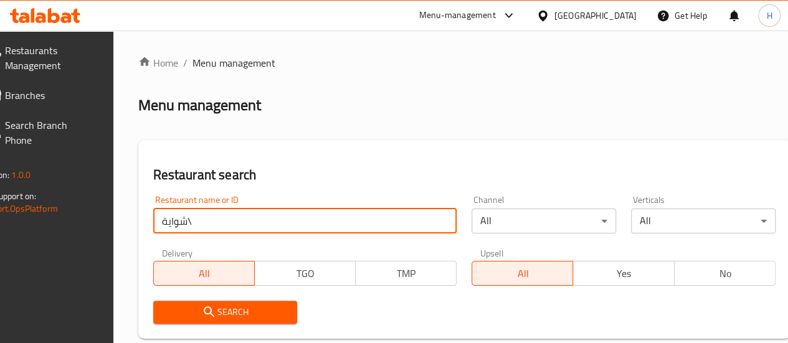
type input "شواية"
click button "Search" at bounding box center [225, 312] width 145 height 23
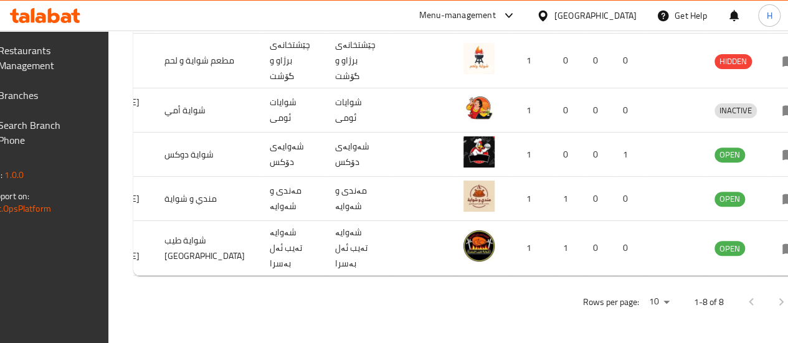
scroll to position [0, 131]
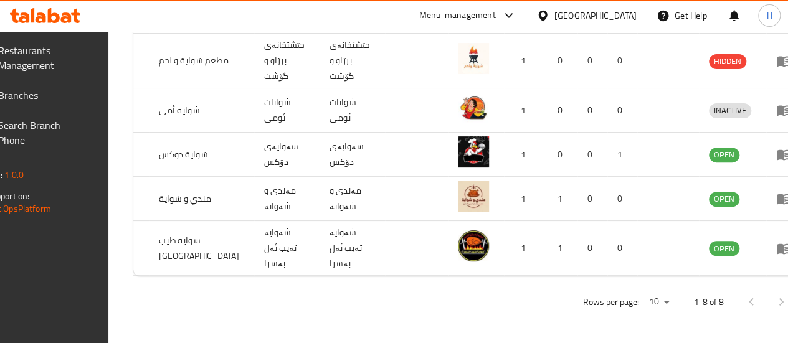
click at [750, 301] on div at bounding box center [766, 302] width 60 height 30
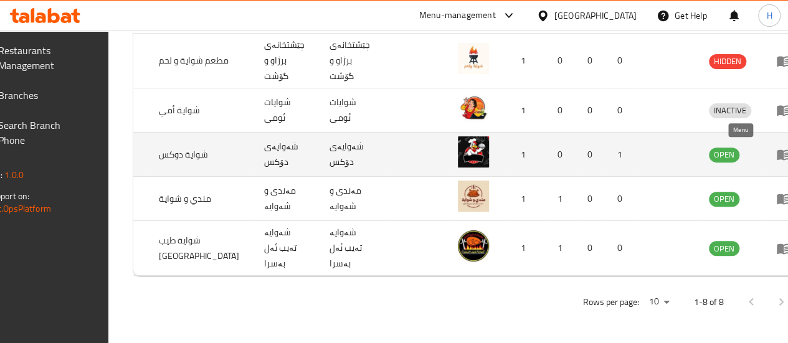
click at [776, 147] on icon "enhanced table" at bounding box center [783, 154] width 15 height 15
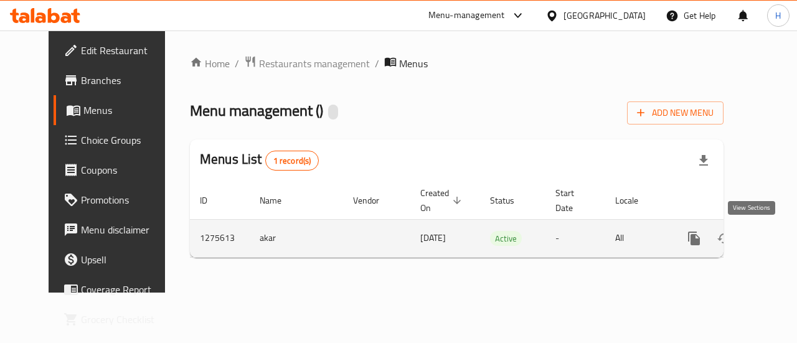
click at [779, 241] on icon "enhanced table" at bounding box center [784, 238] width 11 height 11
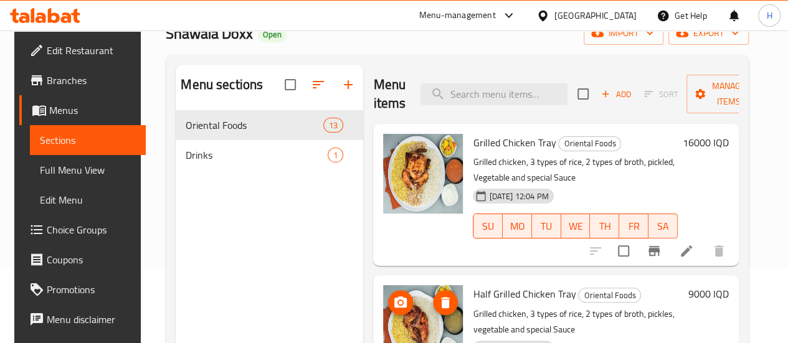
scroll to position [73, 0]
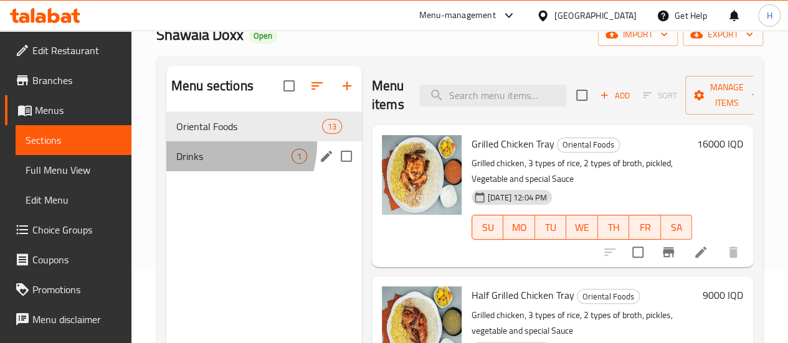
click at [194, 161] on div "Drinks 1" at bounding box center [264, 156] width 196 height 30
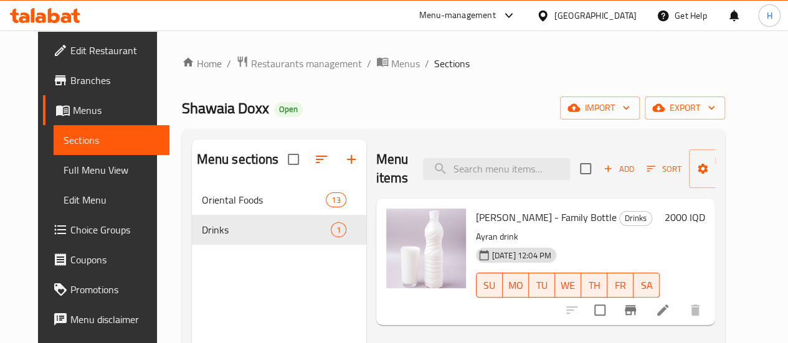
click at [285, 50] on div "Home / Restaurants management / Menus / Sections Shawaia Doxx Open import expor…" at bounding box center [453, 274] width 593 height 487
click at [282, 57] on span "Restaurants management" at bounding box center [306, 63] width 111 height 15
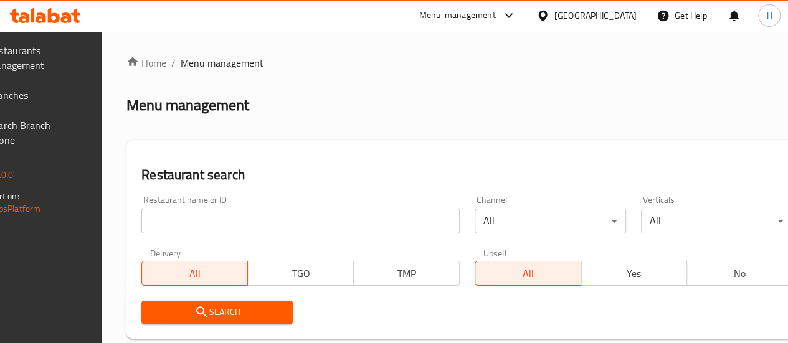
click at [235, 217] on input "search" at bounding box center [300, 221] width 318 height 25
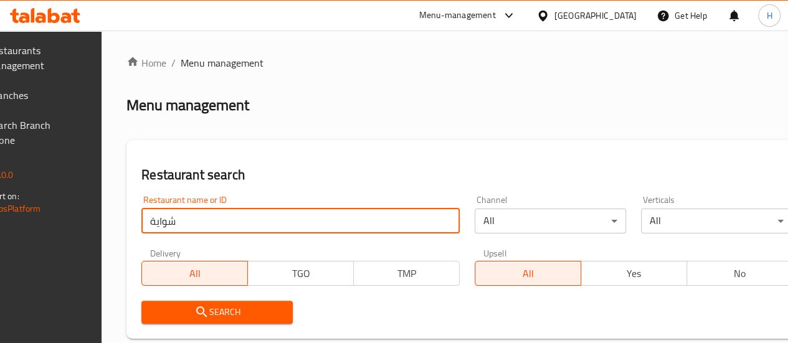
type input "شواية"
click button "Search" at bounding box center [216, 312] width 151 height 23
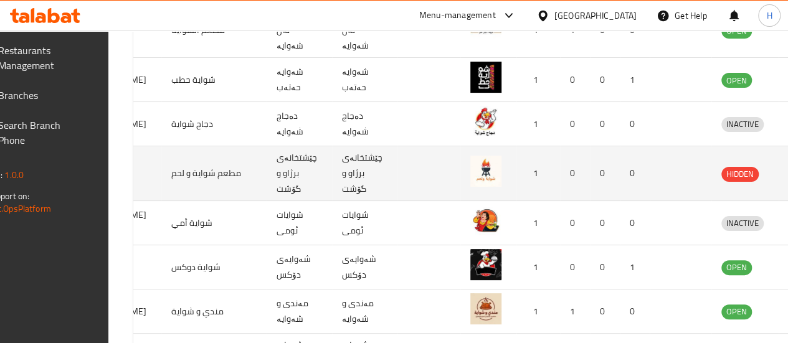
scroll to position [0, 126]
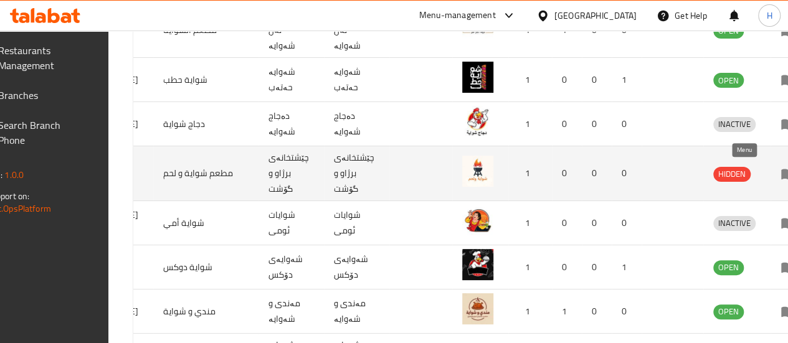
click at [787, 174] on icon "enhanced table" at bounding box center [791, 174] width 4 height 5
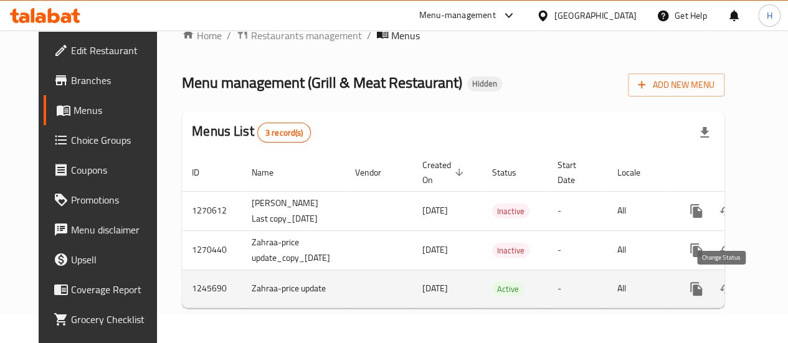
scroll to position [0, 44]
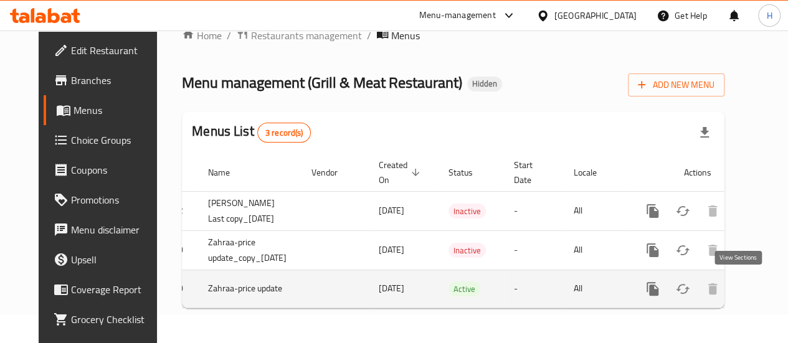
click at [735, 282] on icon "enhanced table" at bounding box center [742, 289] width 15 height 15
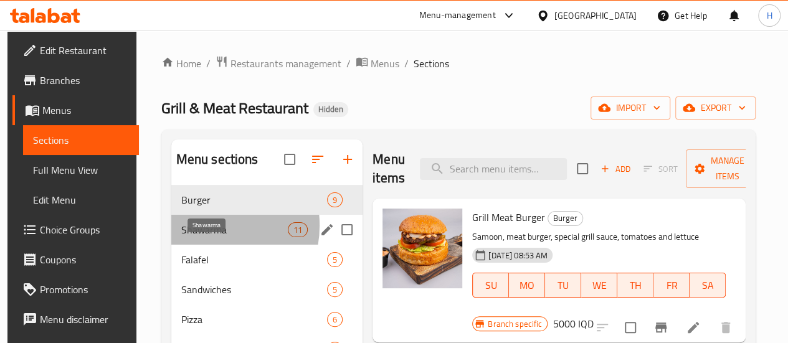
click at [202, 237] on span "Shawarma" at bounding box center [234, 229] width 107 height 15
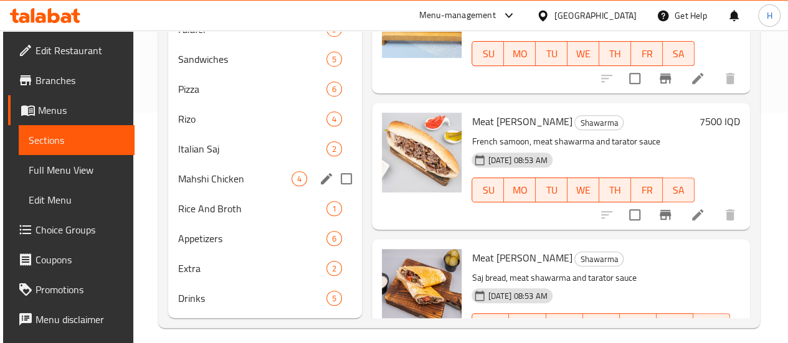
scroll to position [231, 0]
click at [213, 186] on span "Mahshi Chicken" at bounding box center [234, 178] width 113 height 15
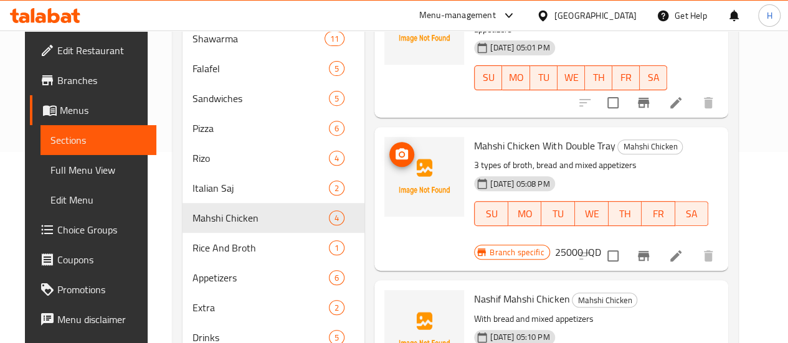
scroll to position [258, 0]
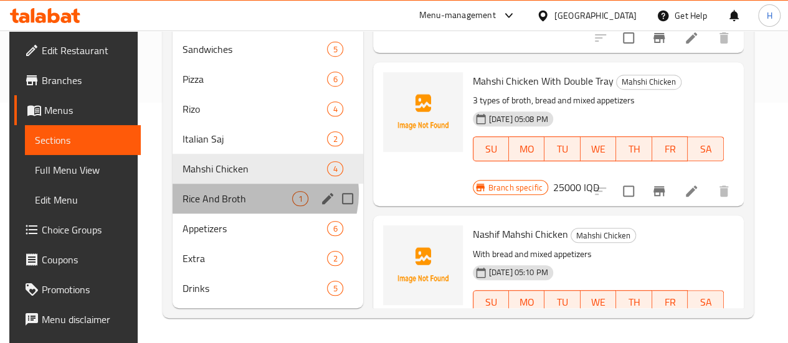
click at [258, 194] on div "Rice And Broth 1" at bounding box center [268, 199] width 191 height 30
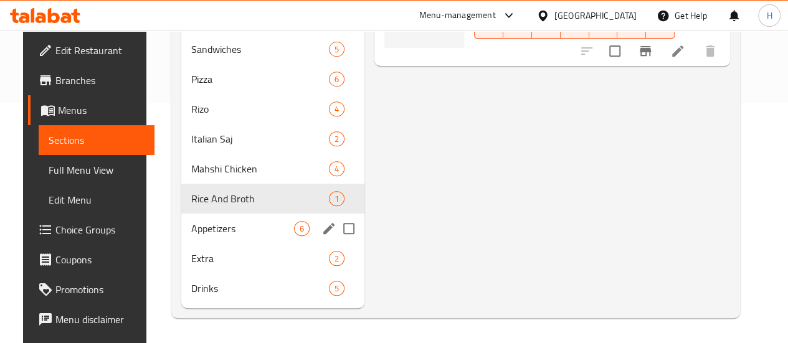
click at [222, 220] on div "Appetizers 6" at bounding box center [272, 229] width 183 height 30
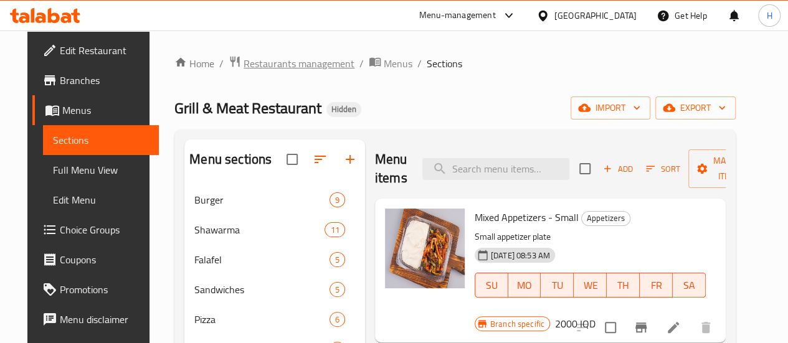
click at [294, 59] on span "Restaurants management" at bounding box center [299, 63] width 111 height 15
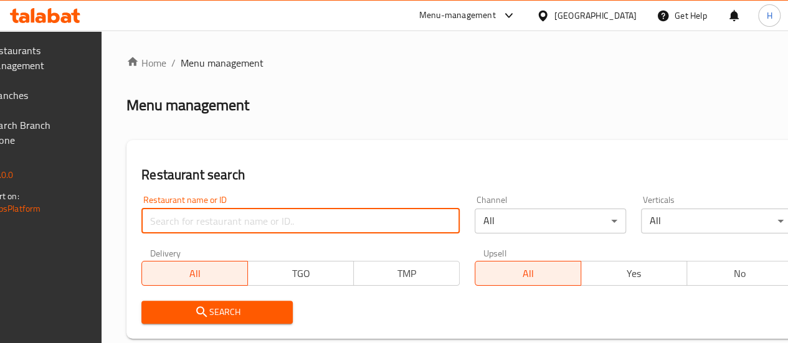
click at [252, 224] on input "search" at bounding box center [300, 221] width 318 height 25
type input "شواية"
click button "Search" at bounding box center [216, 312] width 151 height 23
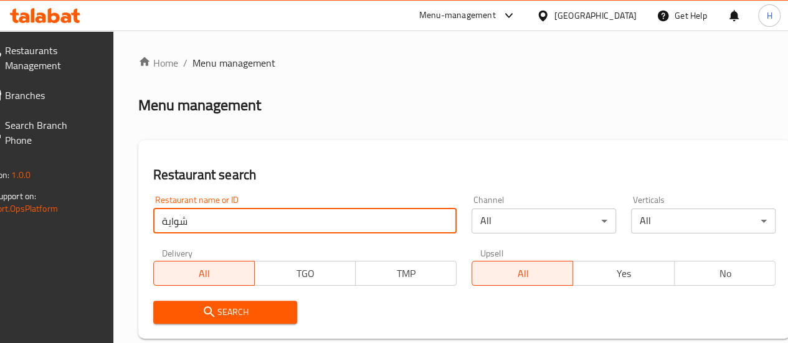
click button "Search" at bounding box center [225, 312] width 145 height 23
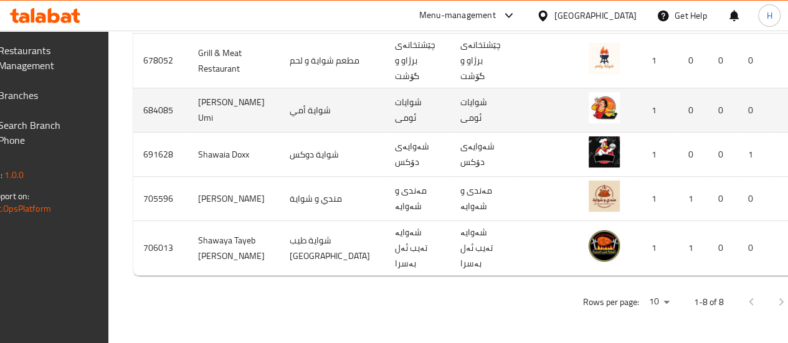
scroll to position [0, 131]
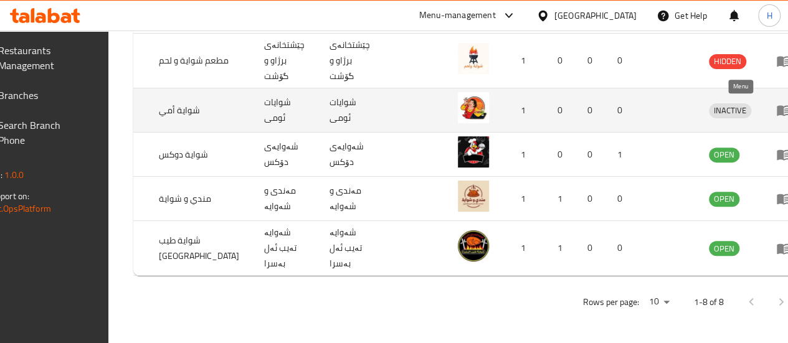
click at [777, 106] on icon "enhanced table" at bounding box center [784, 111] width 14 height 11
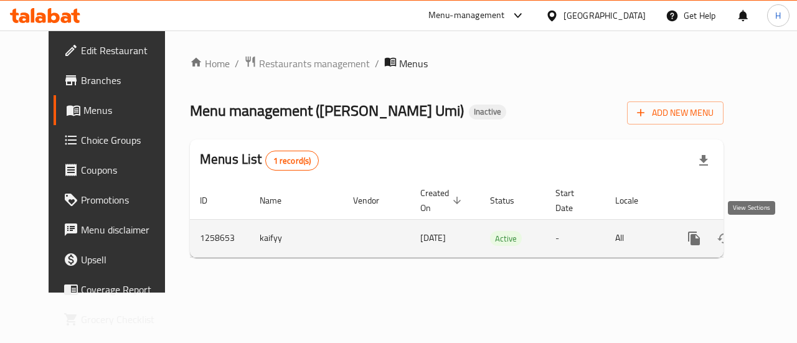
click at [769, 252] on link "enhanced table" at bounding box center [784, 239] width 30 height 30
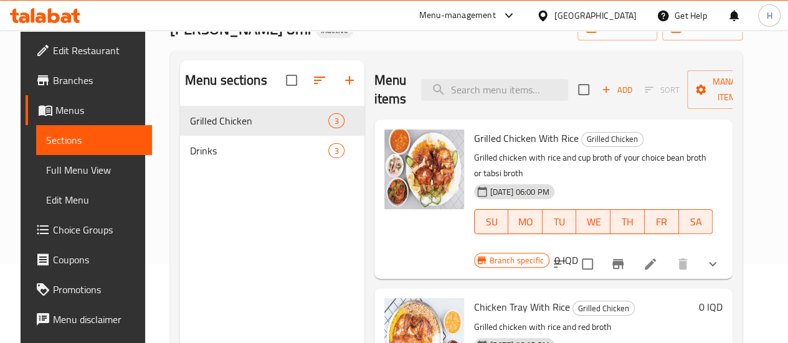
scroll to position [78, 0]
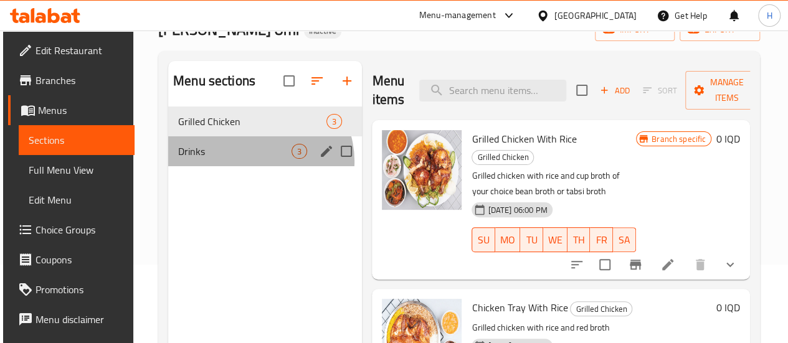
click at [257, 166] on div "Drinks 3" at bounding box center [265, 151] width 194 height 30
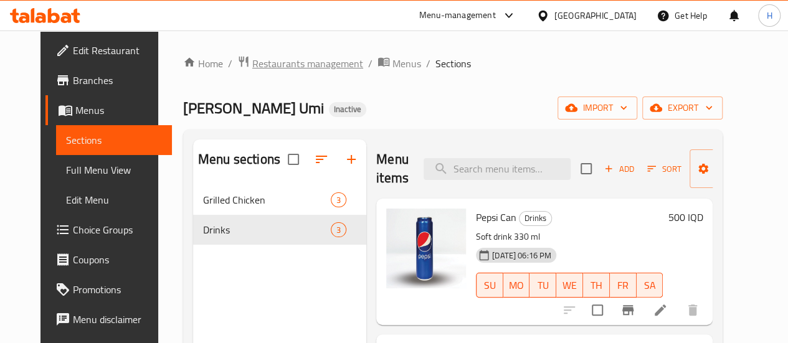
click at [281, 67] on span "Restaurants management" at bounding box center [307, 63] width 111 height 15
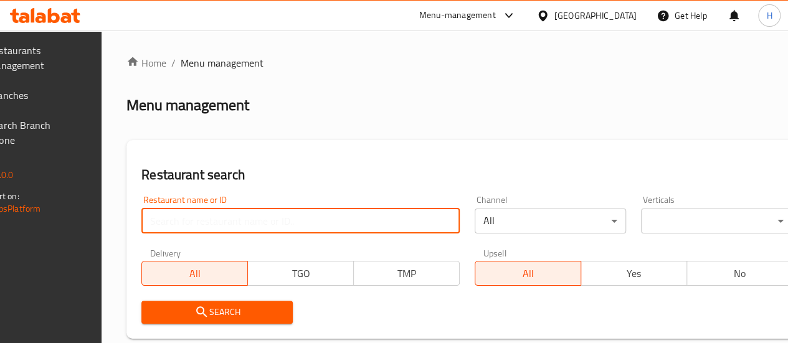
click at [224, 220] on input "search" at bounding box center [300, 221] width 318 height 25
type input "تمن وقيمة"
click button "Search" at bounding box center [216, 312] width 151 height 23
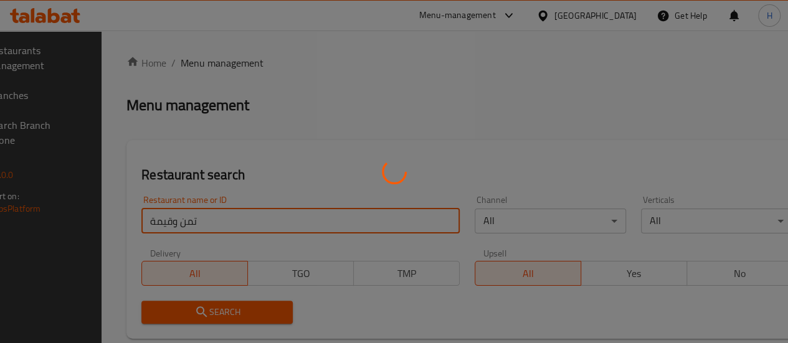
click button "Search" at bounding box center [216, 312] width 151 height 23
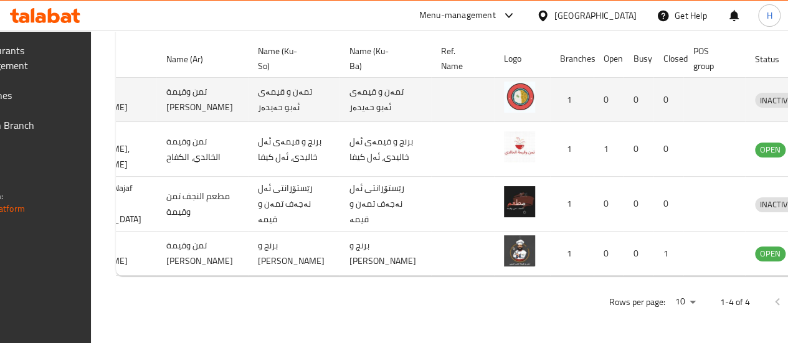
scroll to position [447, 0]
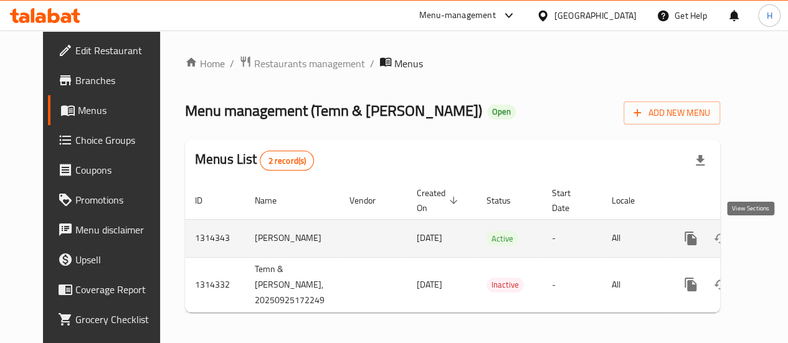
click at [773, 235] on icon "enhanced table" at bounding box center [780, 238] width 15 height 15
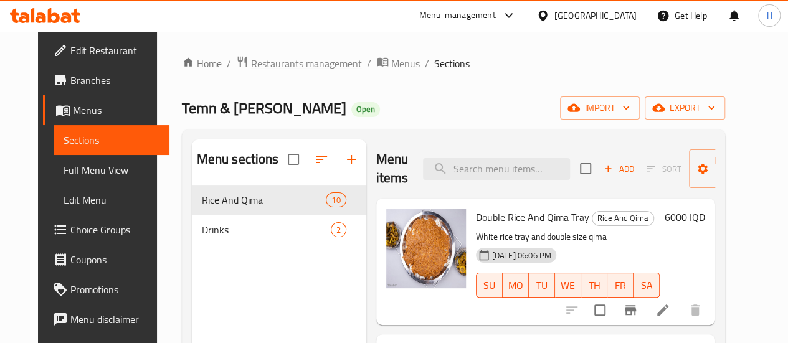
click at [281, 62] on span "Restaurants management" at bounding box center [306, 63] width 111 height 15
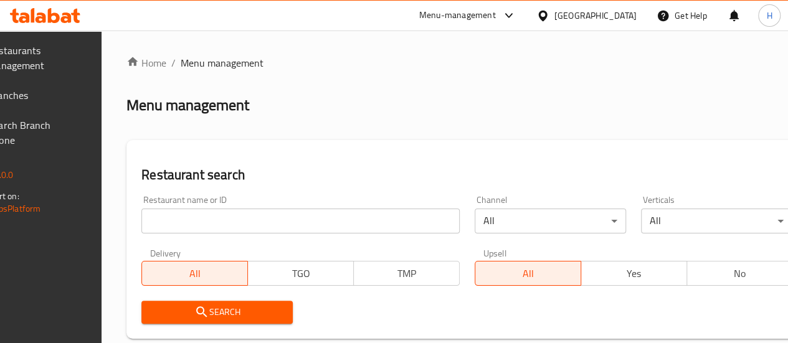
click at [247, 214] on input "search" at bounding box center [300, 221] width 318 height 25
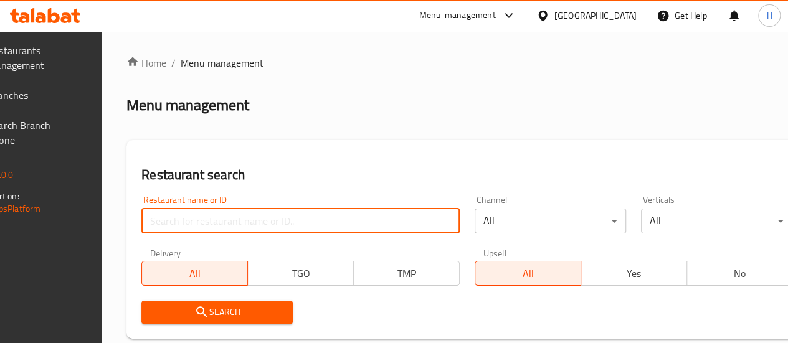
paste input "669481"
type input "669481"
click button "Search" at bounding box center [216, 312] width 151 height 23
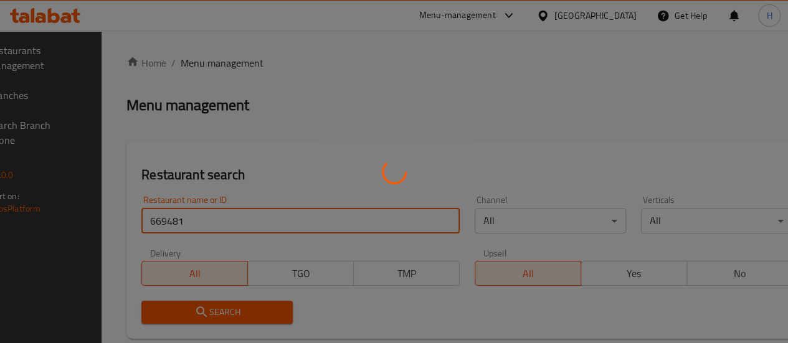
click button "Search" at bounding box center [216, 312] width 151 height 23
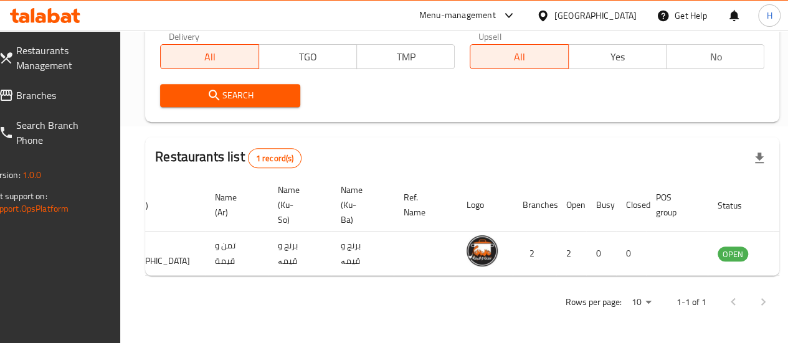
scroll to position [0, 122]
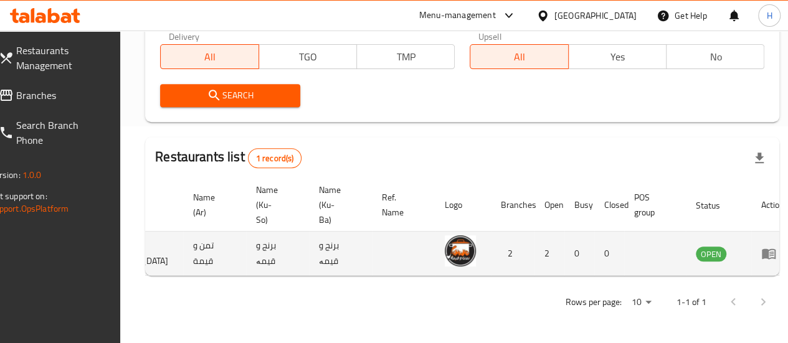
click at [751, 255] on td "enhanced table" at bounding box center [772, 254] width 43 height 44
click at [761, 246] on icon "enhanced table" at bounding box center [768, 253] width 15 height 15
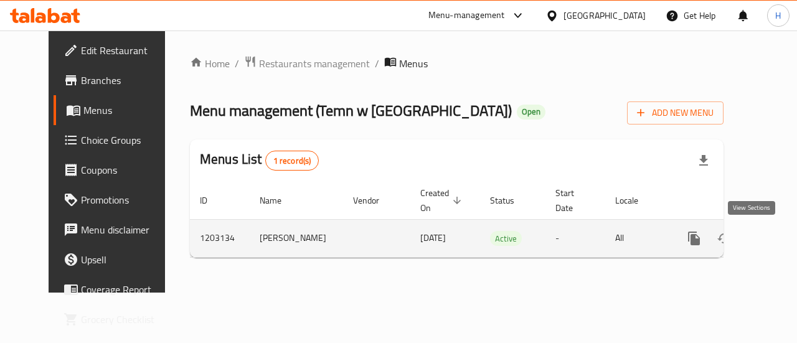
click at [777, 242] on icon "enhanced table" at bounding box center [784, 238] width 15 height 15
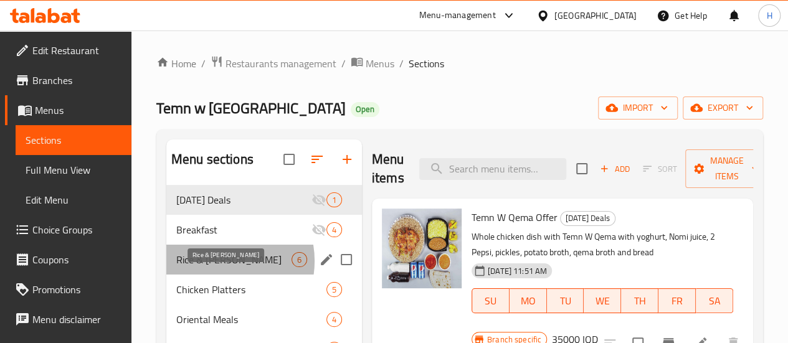
click at [217, 267] on span "Rice & Qima" at bounding box center [233, 259] width 115 height 15
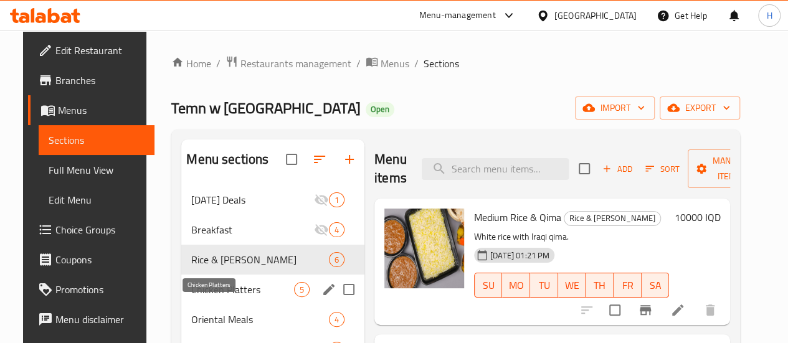
click at [209, 297] on span "Chicken Platters" at bounding box center [242, 289] width 103 height 15
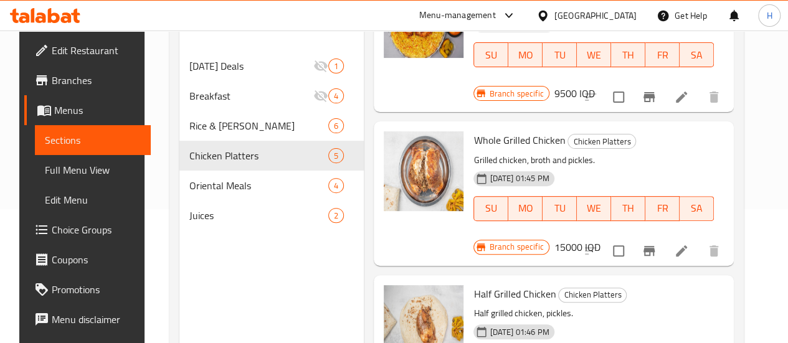
scroll to position [174, 0]
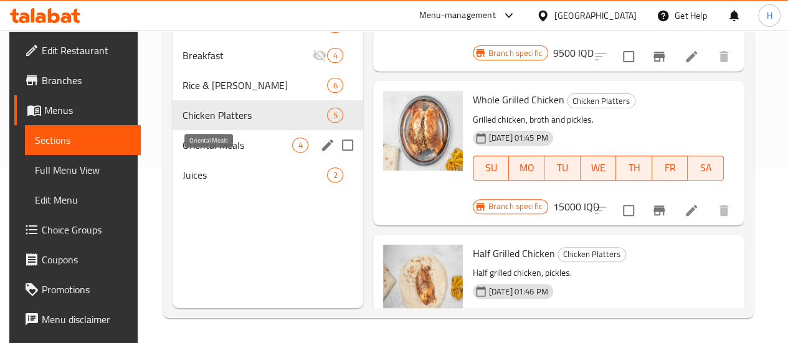
click at [225, 153] on span "Oriental Meals" at bounding box center [237, 145] width 110 height 15
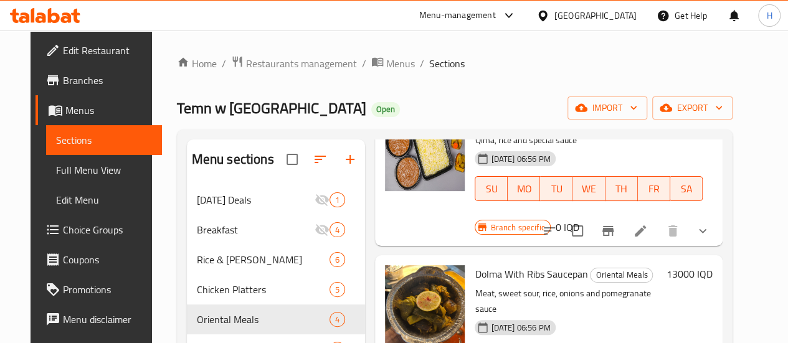
scroll to position [160, 0]
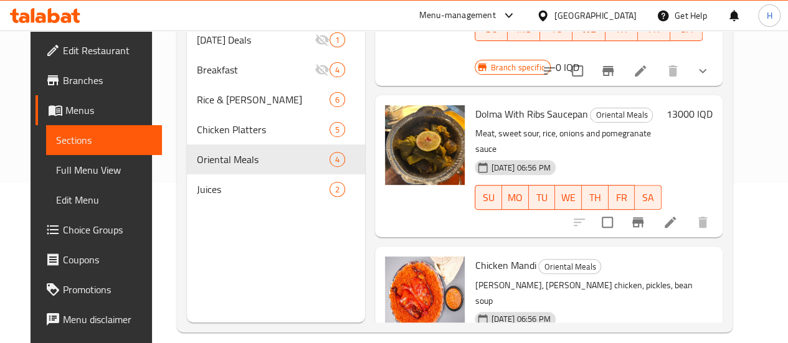
click at [64, 23] on div at bounding box center [45, 15] width 90 height 25
click at [59, 19] on icon at bounding box center [54, 15] width 12 height 15
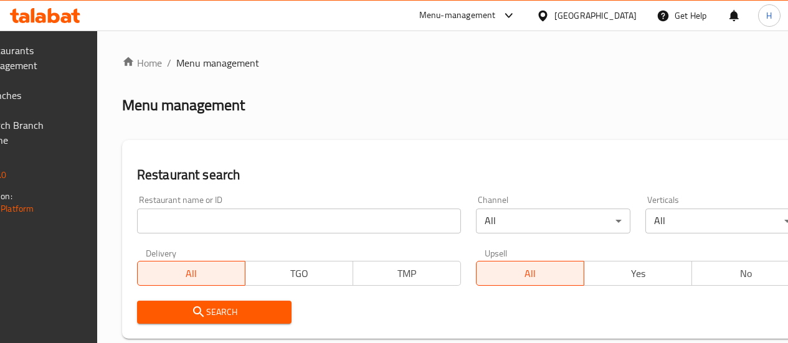
scroll to position [160, 0]
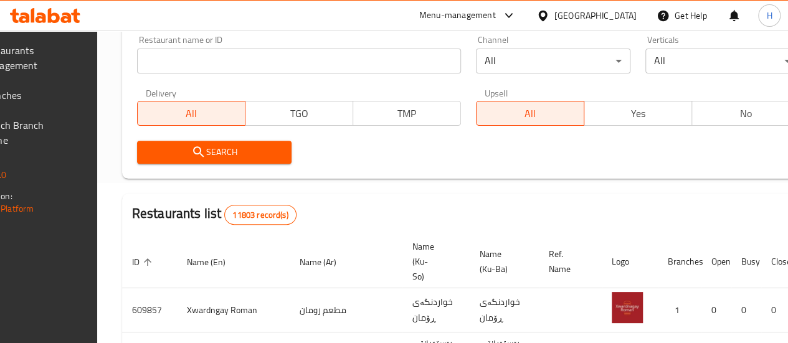
click at [255, 73] on div "Restaurant name or ID Restaurant name or ID" at bounding box center [299, 54] width 339 height 53
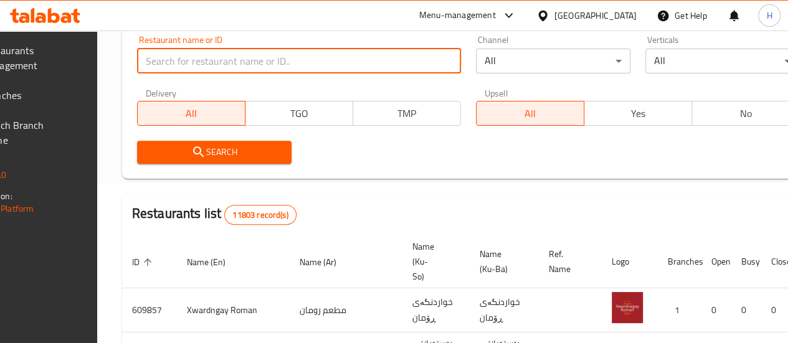
click at [255, 73] on input "search" at bounding box center [299, 61] width 324 height 25
type input "]"
type input "شوي"
click button "Search" at bounding box center [214, 152] width 154 height 23
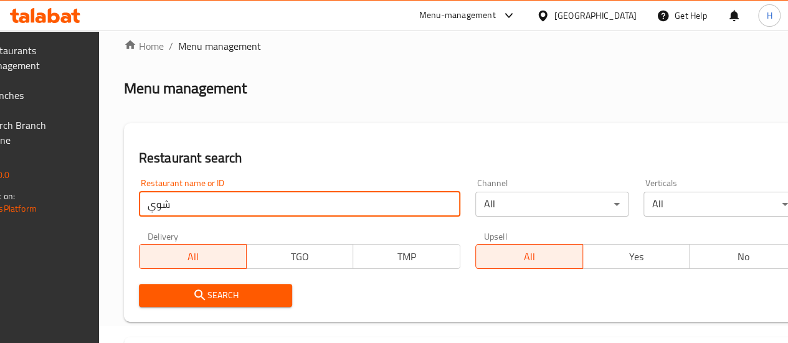
scroll to position [0, 0]
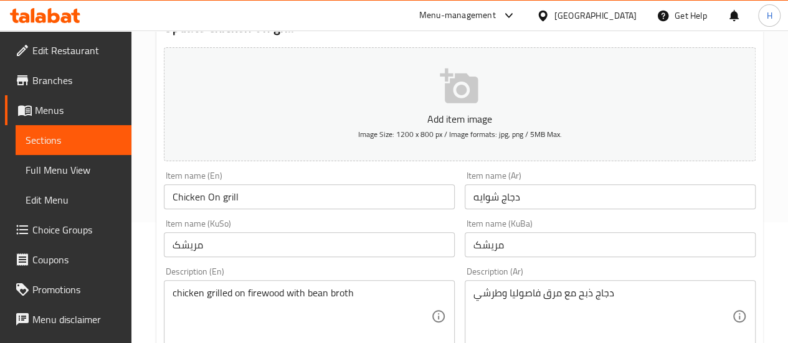
scroll to position [123, 0]
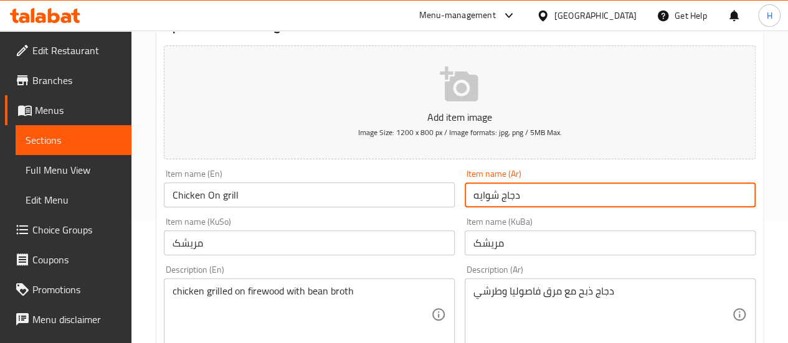
click at [498, 189] on input "دجاج شوايه" at bounding box center [610, 194] width 291 height 25
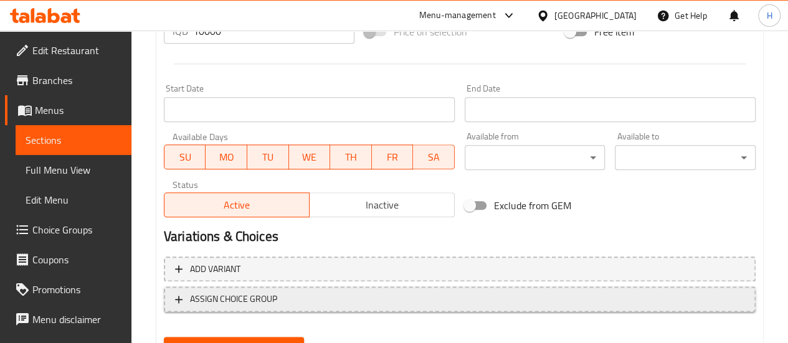
scroll to position [680, 0]
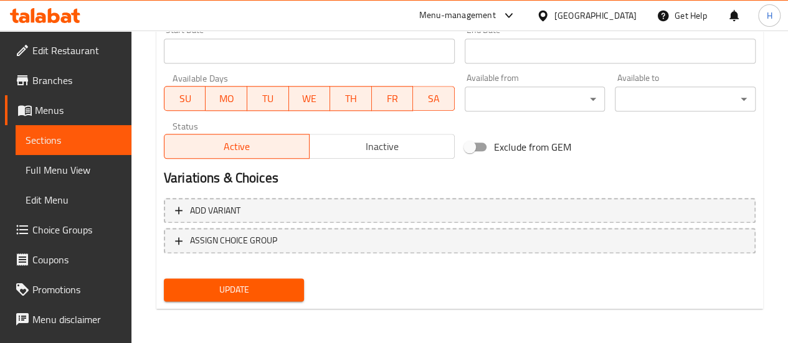
type input "دجاج كاملة شوايه"
click at [295, 282] on button "Update" at bounding box center [234, 289] width 141 height 23
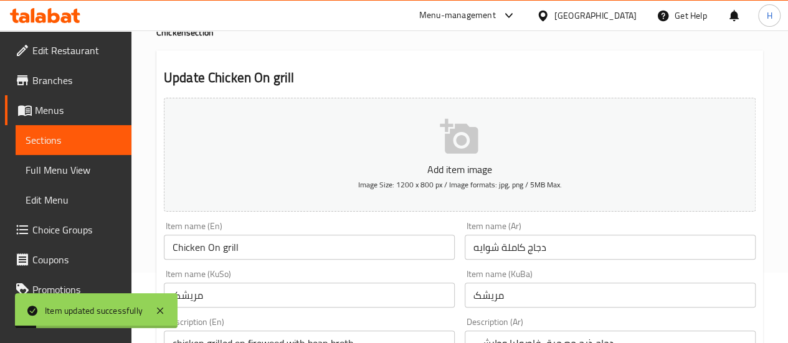
scroll to position [0, 0]
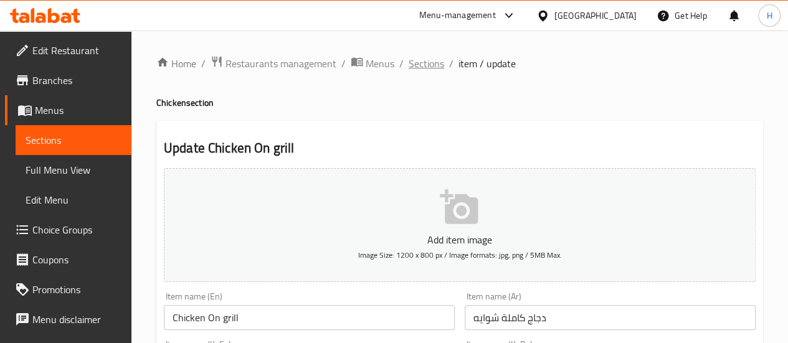
click at [424, 60] on span "Sections" at bounding box center [427, 63] width 36 height 15
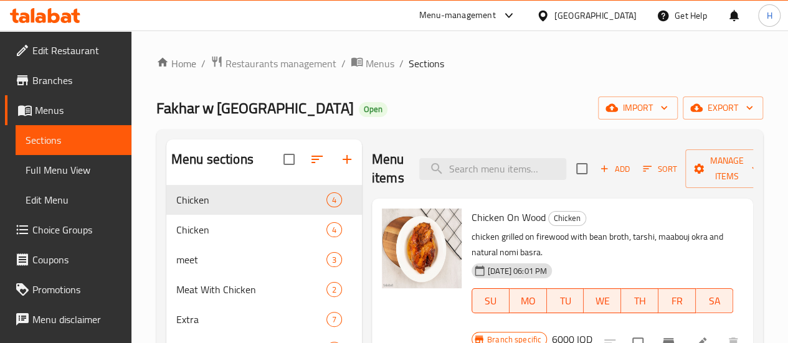
scroll to position [54, 0]
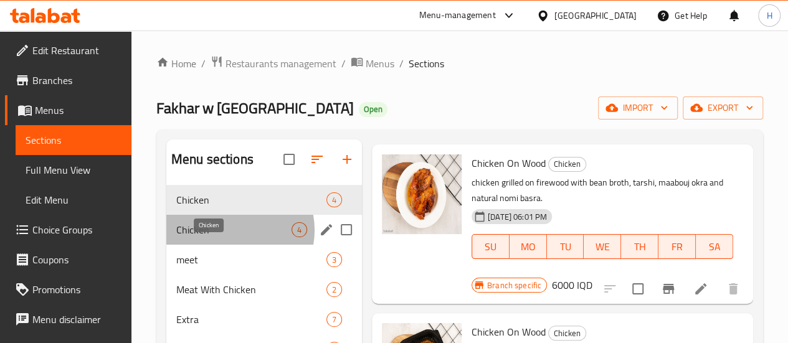
click at [232, 237] on span "Chicken" at bounding box center [233, 229] width 115 height 15
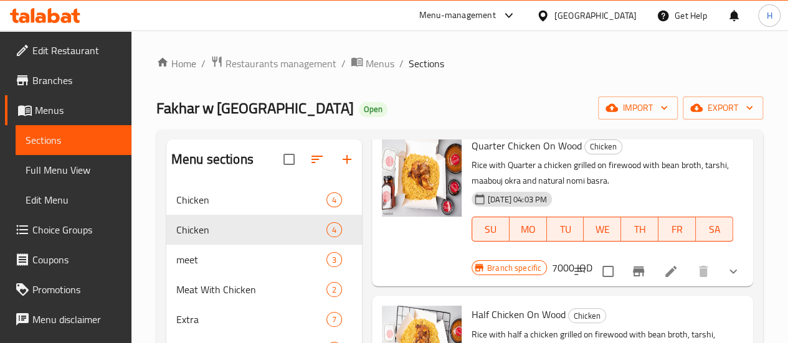
scroll to position [72, 0]
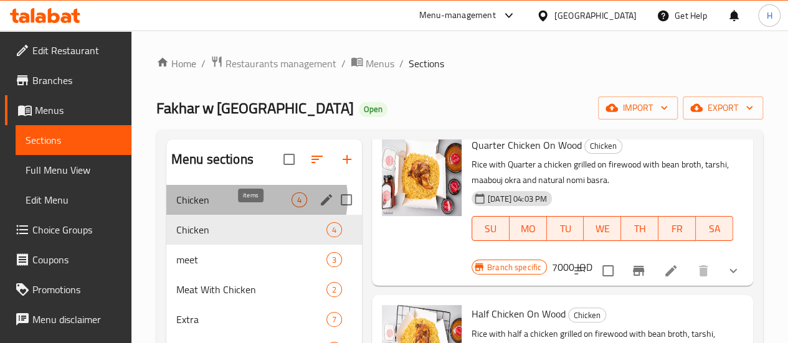
click at [292, 206] on span "4" at bounding box center [299, 200] width 14 height 12
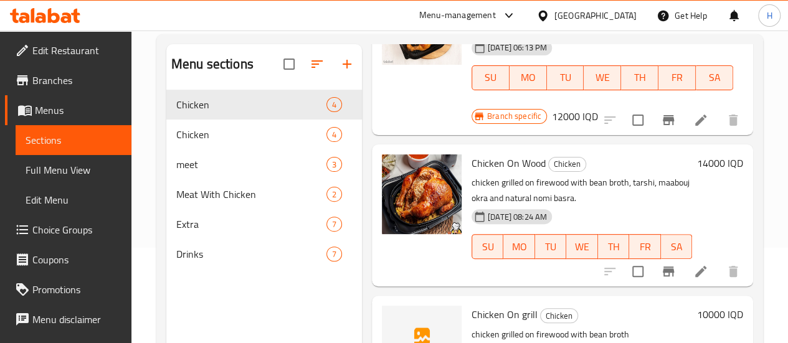
scroll to position [100, 0]
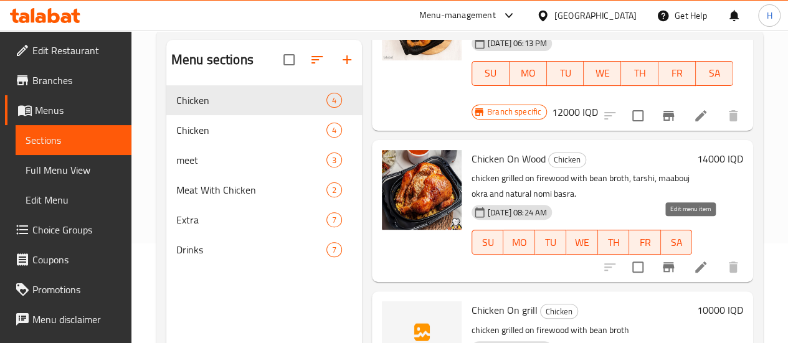
click at [695, 262] on icon at bounding box center [700, 267] width 11 height 11
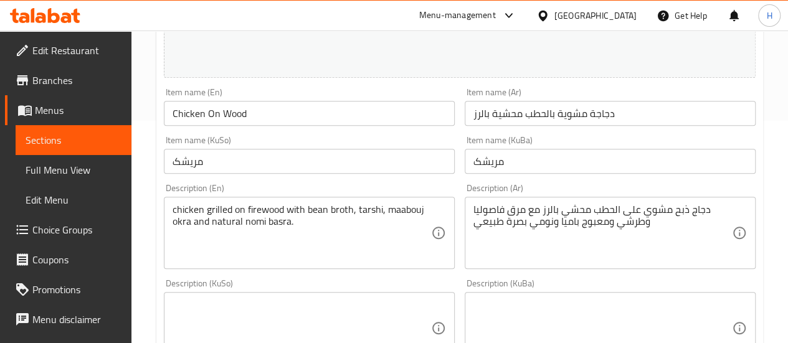
scroll to position [223, 0]
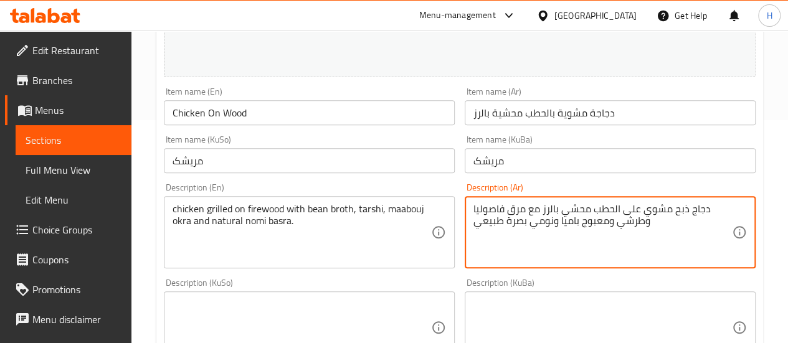
drag, startPoint x: 613, startPoint y: 221, endPoint x: 447, endPoint y: 237, distance: 166.5
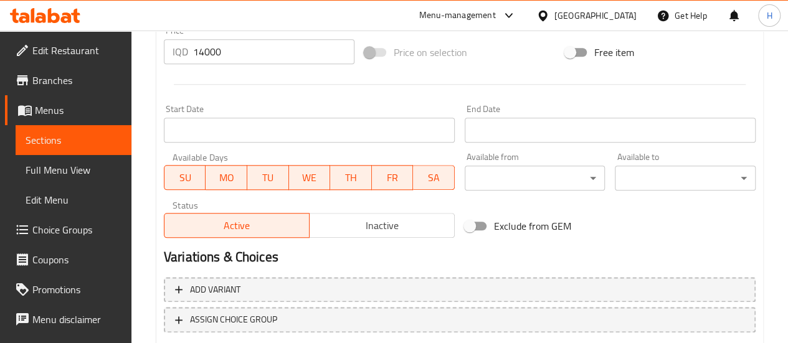
scroll to position [698, 0]
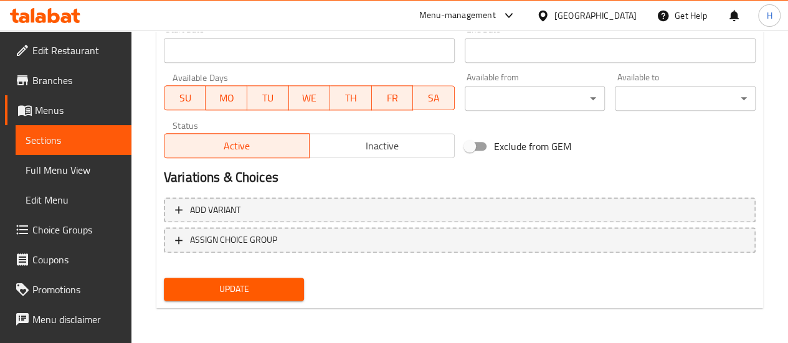
type textarea "دجاج ذبح مشوي على الحطب محشي بالرز مع مرق فاصوليا وطرشي وببسي"
click at [237, 288] on span "Update" at bounding box center [234, 290] width 121 height 16
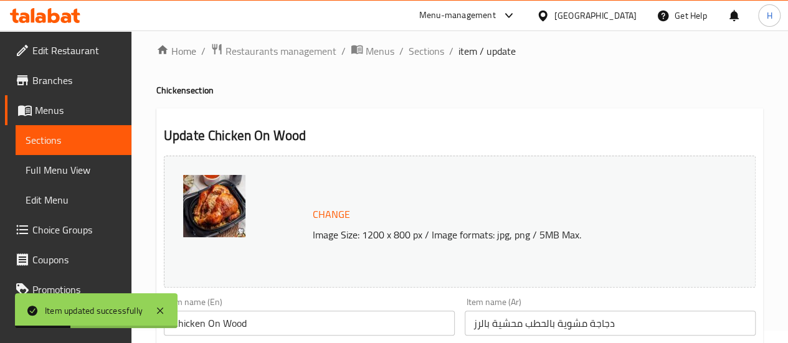
scroll to position [0, 0]
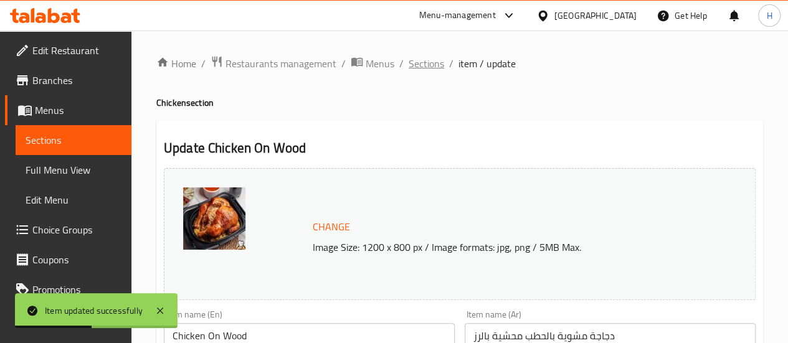
click at [416, 68] on span "Sections" at bounding box center [427, 63] width 36 height 15
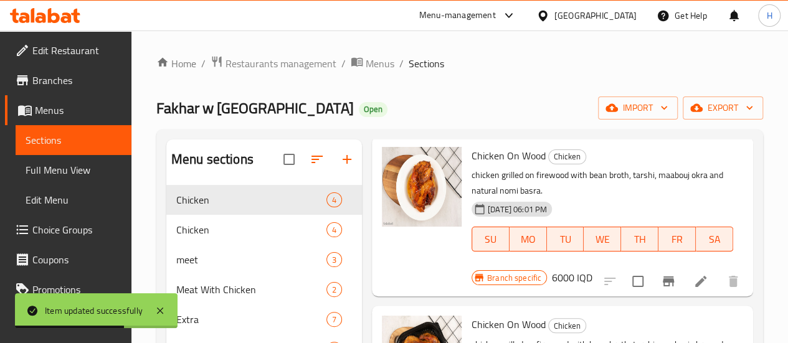
scroll to position [60, 0]
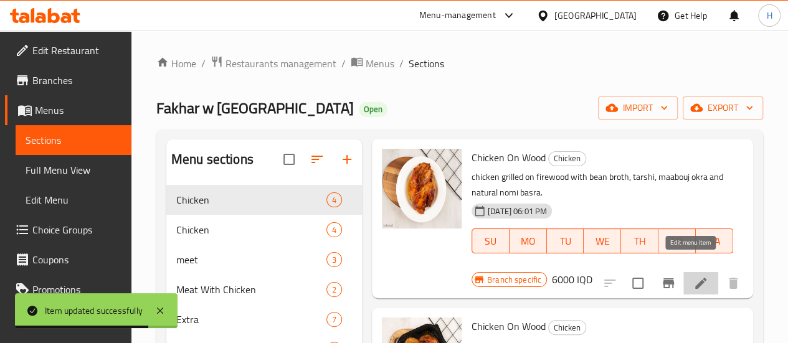
click at [693, 276] on icon at bounding box center [700, 283] width 15 height 15
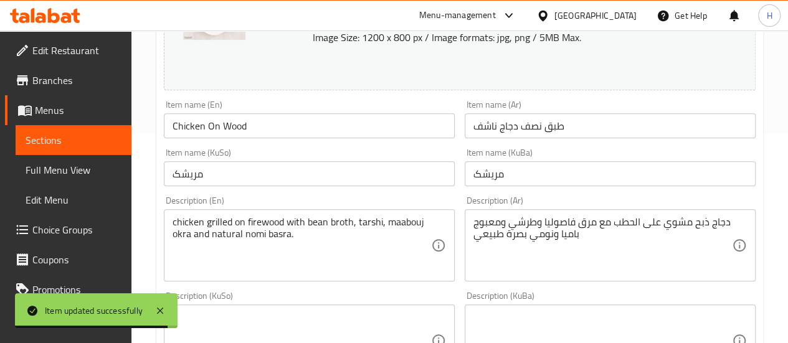
scroll to position [211, 0]
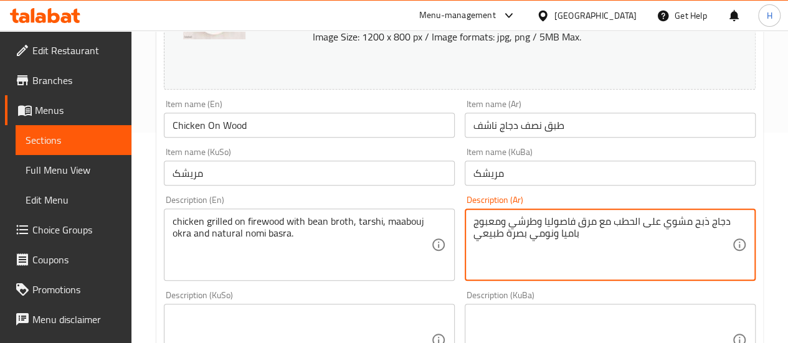
drag, startPoint x: 503, startPoint y: 221, endPoint x: 476, endPoint y: 251, distance: 40.6
click at [473, 237] on textarea "دجاج ذبح مشوي على الحطب مع مرق فاصوليا وطرشي ومعبوج باميا ونومي بصرة طبيعي" at bounding box center [602, 245] width 258 height 59
drag, startPoint x: 506, startPoint y: 222, endPoint x: 484, endPoint y: 240, distance: 27.9
click at [484, 240] on textarea "دجاج ذبح مشوي على الحطب مع مرق فاصوليا وطرشي ومعبوج باميا ونومي بصرة طبيعي" at bounding box center [602, 245] width 258 height 59
click at [476, 224] on textarea "دجاج ذبح مشوي على الحطب مع مرق فاصوليا وطرشي ي" at bounding box center [602, 245] width 258 height 59
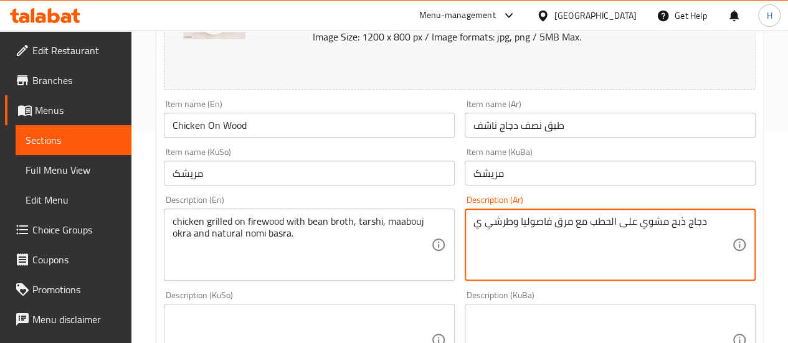
click at [476, 224] on textarea "دجاج ذبح مشوي على الحطب مع مرق فاصوليا وطرشي ي" at bounding box center [602, 245] width 258 height 59
drag, startPoint x: 483, startPoint y: 224, endPoint x: 475, endPoint y: 222, distance: 8.2
click at [475, 222] on textarea "دجاج ذبح مشوي على الحطب مع مرق فاصوليا وطرشي ي" at bounding box center [602, 245] width 258 height 59
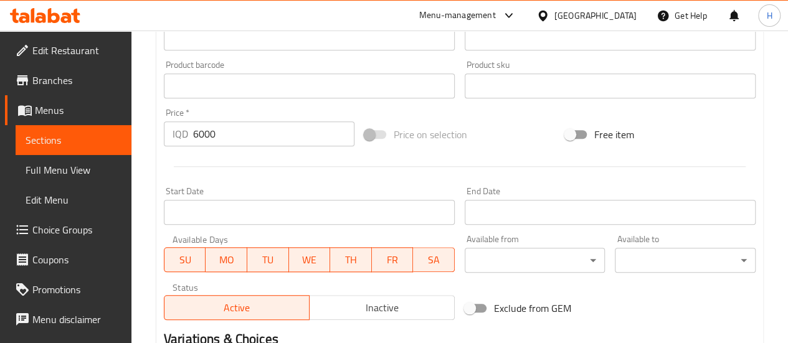
scroll to position [698, 0]
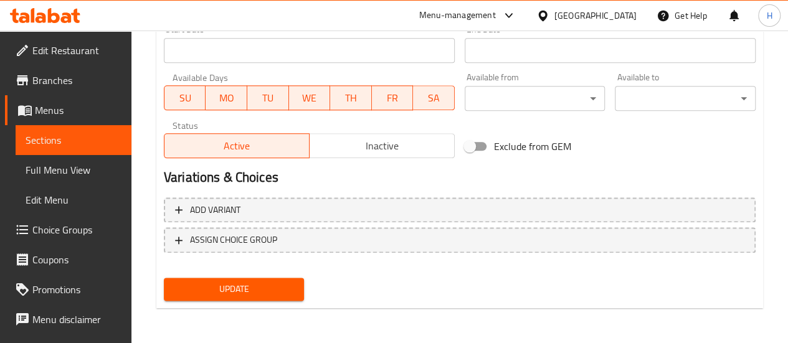
type textarea "دجاج ذبح مشوي على الحطب مع مرق فاصوليا وطرشي وببسي"
click at [271, 295] on span "Update" at bounding box center [234, 290] width 121 height 16
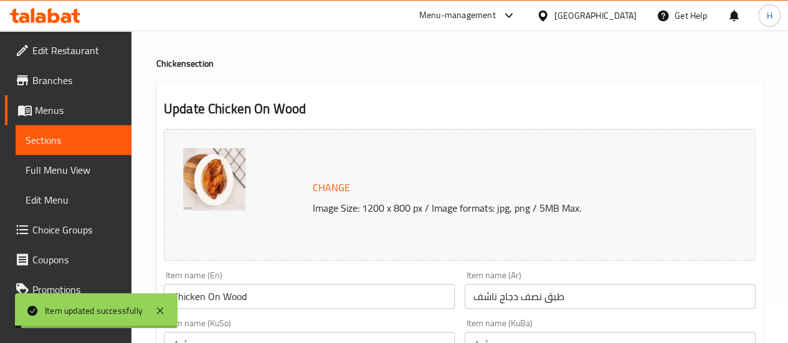
scroll to position [0, 0]
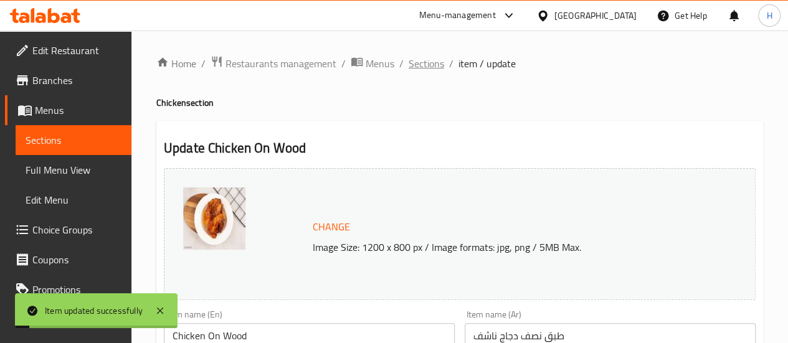
click at [415, 71] on span "Sections" at bounding box center [427, 63] width 36 height 15
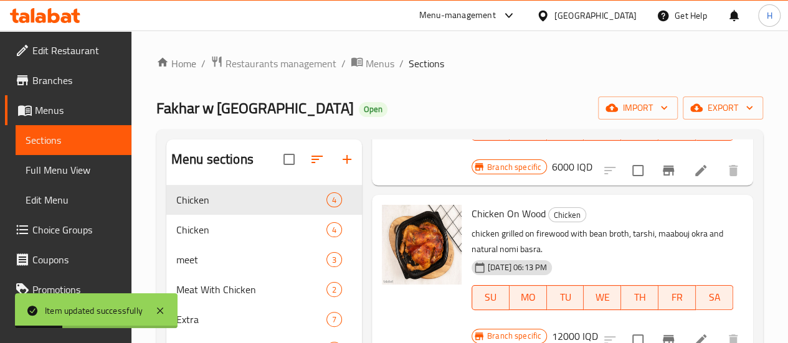
scroll to position [174, 0]
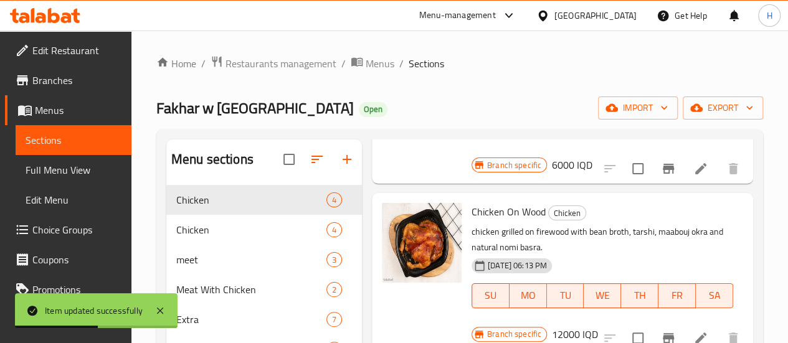
click at [683, 327] on li at bounding box center [700, 338] width 35 height 22
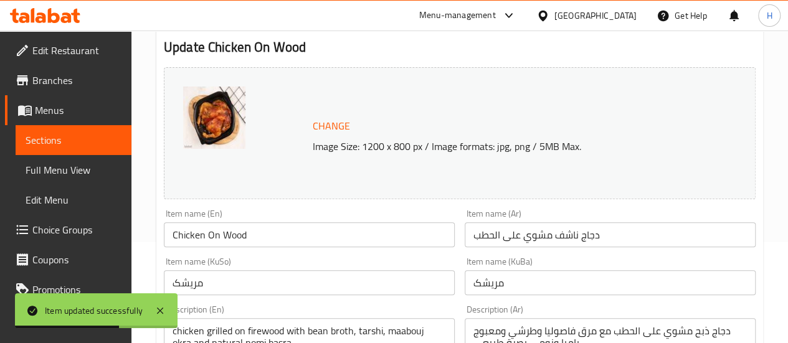
scroll to position [171, 0]
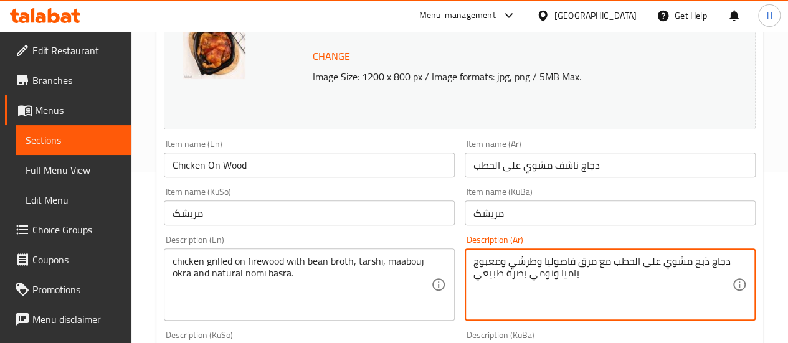
drag, startPoint x: 506, startPoint y: 260, endPoint x: 486, endPoint y: 292, distance: 37.5
click at [475, 257] on textarea "دجاج ذبح مشوي على الحطب مع مرق فاصوليا وطرشي عي" at bounding box center [602, 284] width 258 height 59
click at [478, 262] on textarea "دجاج ذبح مشوي على الحطب مع مرق فاصوليا وطرشي عي" at bounding box center [602, 284] width 258 height 59
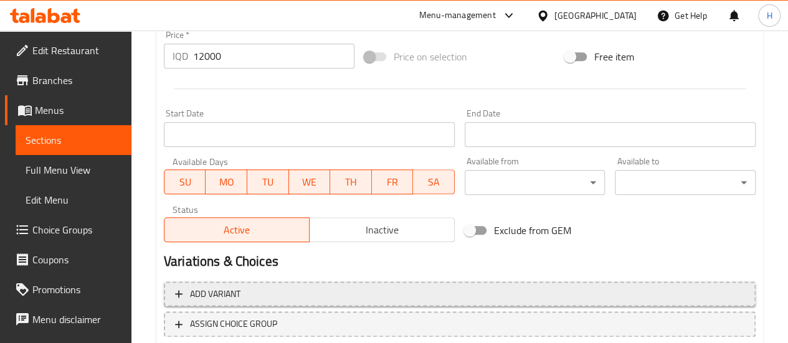
scroll to position [698, 0]
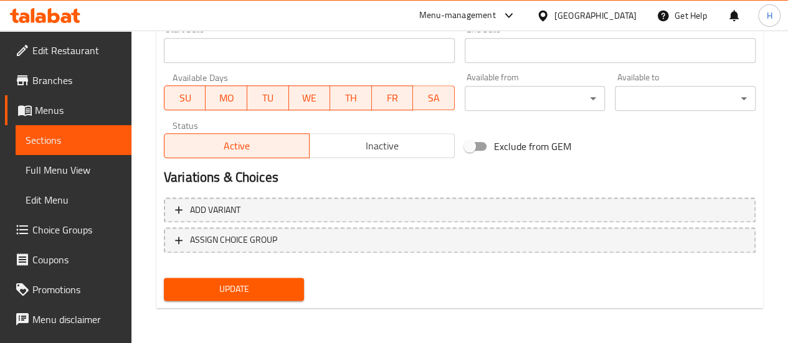
type textarea "دجاج ذبح مشوي على الحطب مع مرق فاصوليا وطرشي وببسي"
click at [287, 288] on span "Update" at bounding box center [234, 290] width 121 height 16
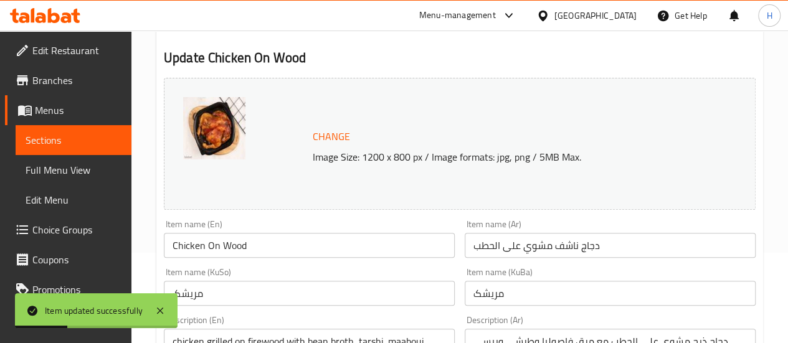
scroll to position [0, 0]
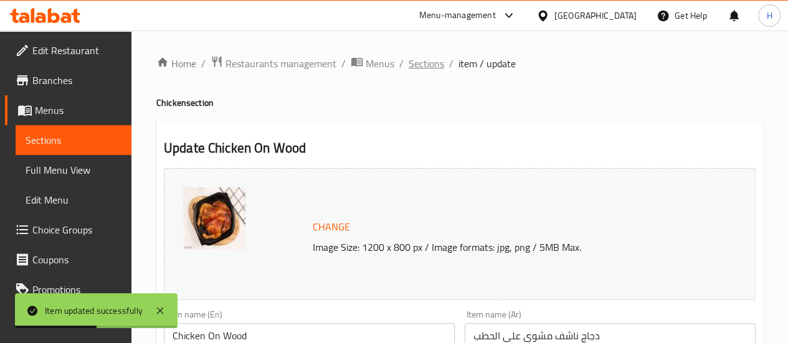
click at [422, 64] on span "Sections" at bounding box center [427, 63] width 36 height 15
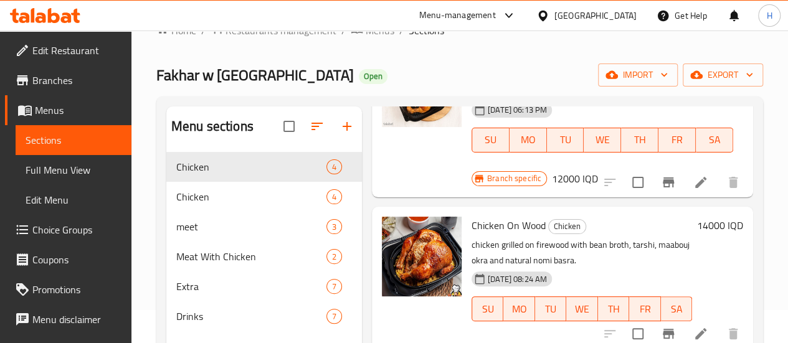
scroll to position [34, 0]
click at [700, 322] on li at bounding box center [700, 333] width 35 height 22
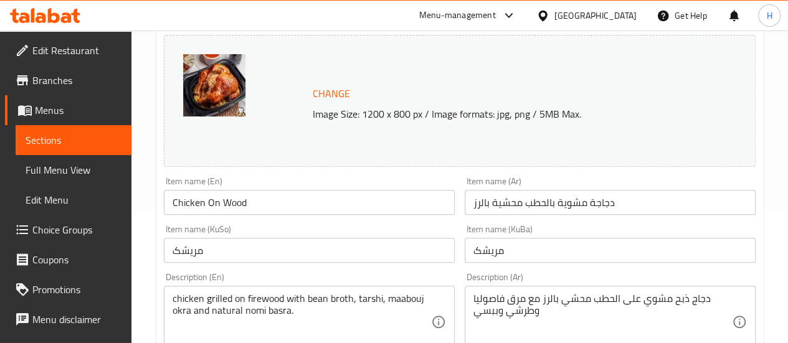
scroll to position [207, 0]
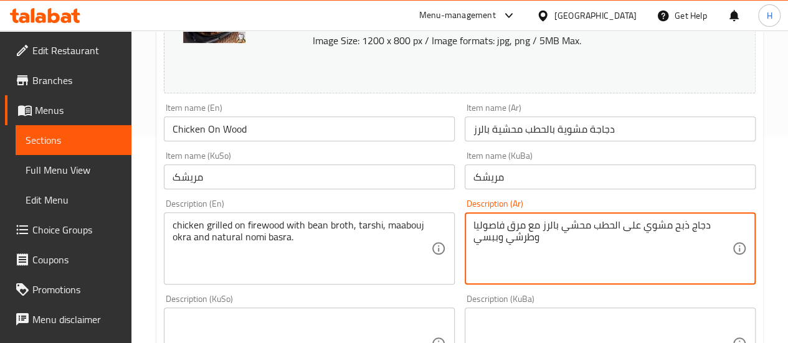
drag, startPoint x: 505, startPoint y: 229, endPoint x: 481, endPoint y: 249, distance: 31.0
click at [481, 247] on textarea "دجاج ذبح مشوي على الحطب محشي بالرز مع مرق فاصوليا وطرشي وببسي" at bounding box center [602, 248] width 258 height 59
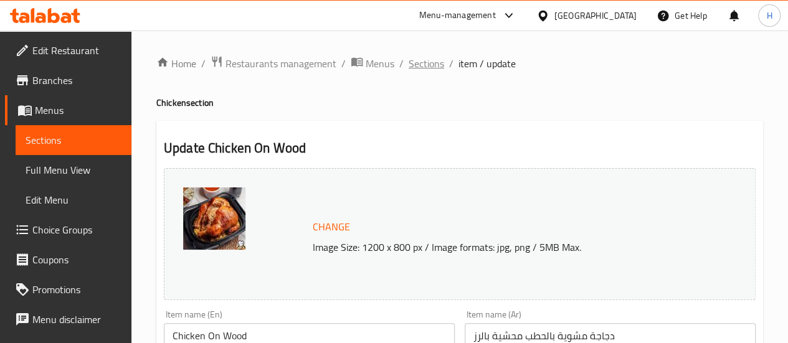
drag, startPoint x: 507, startPoint y: 247, endPoint x: 430, endPoint y: 71, distance: 192.4
click at [430, 71] on span "Sections" at bounding box center [427, 63] width 36 height 15
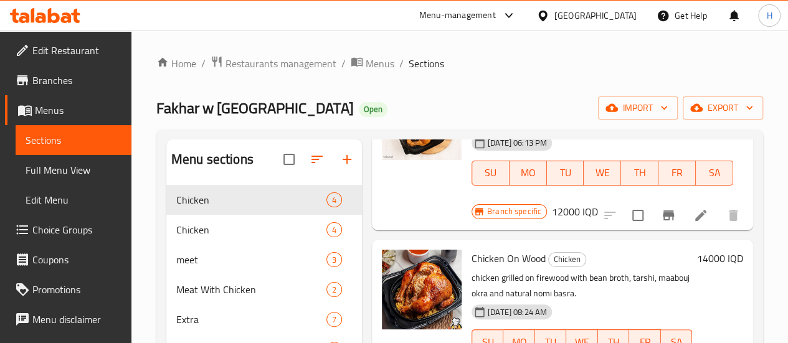
scroll to position [174, 0]
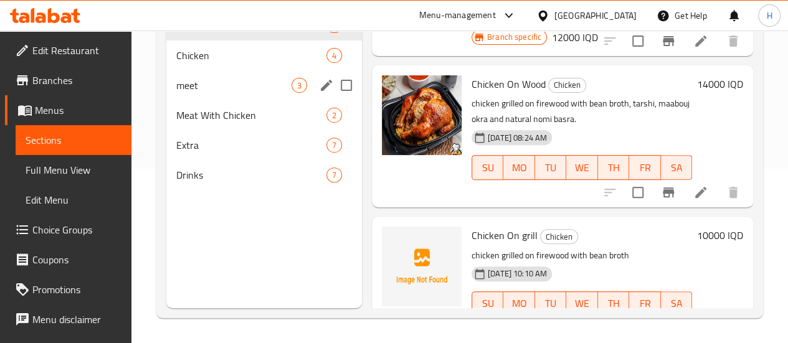
click at [222, 93] on div "meet 3" at bounding box center [264, 85] width 196 height 30
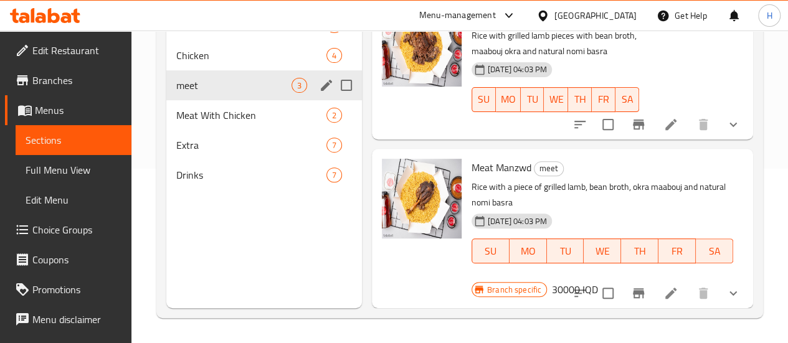
scroll to position [161, 0]
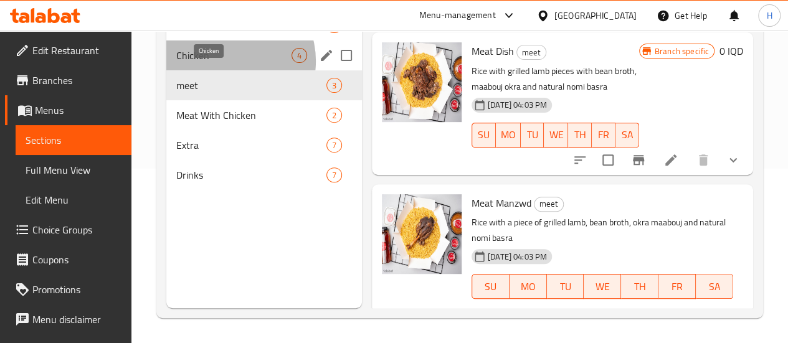
click at [225, 63] on span "Chicken" at bounding box center [233, 55] width 115 height 15
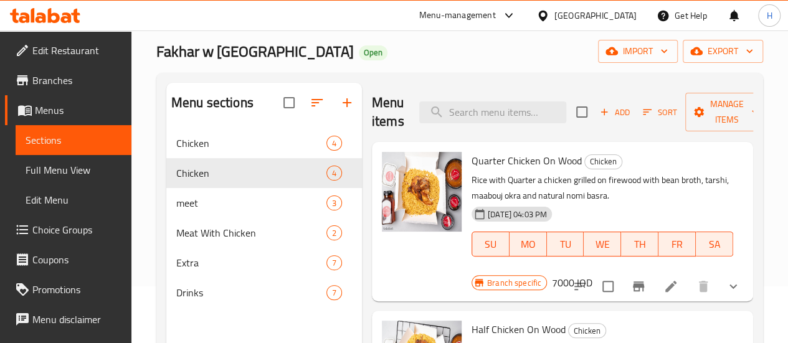
scroll to position [56, 0]
click at [606, 176] on p "Rice with Quarter a chicken grilled on firewood with bean broth, tarshi, maabou…" at bounding box center [603, 188] width 262 height 31
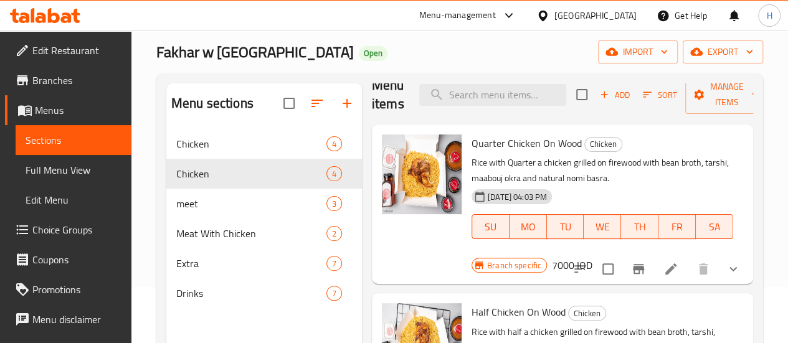
scroll to position [19, 0]
click at [653, 265] on li at bounding box center [670, 268] width 35 height 22
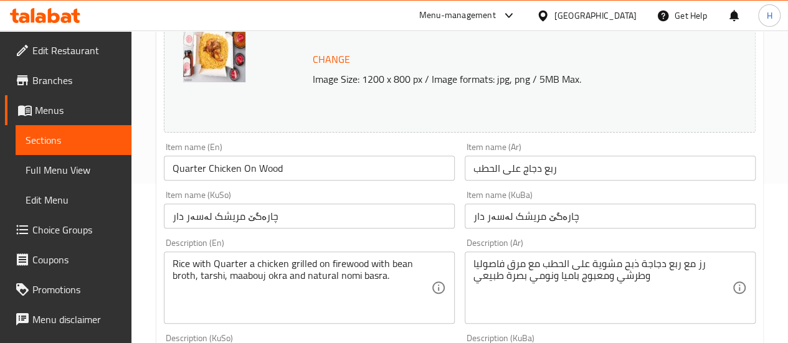
scroll to position [161, 0]
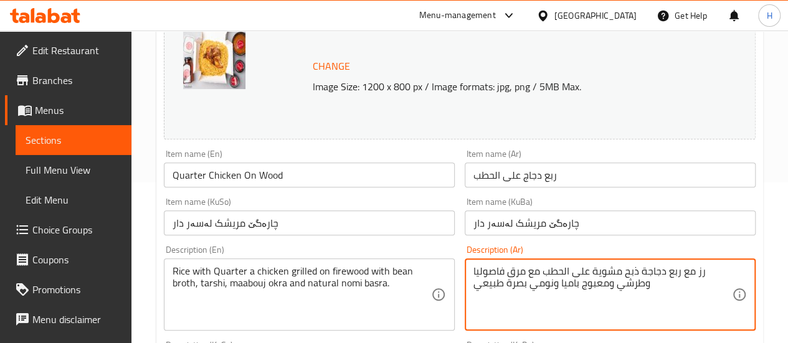
drag, startPoint x: 613, startPoint y: 283, endPoint x: 475, endPoint y: 285, distance: 137.7
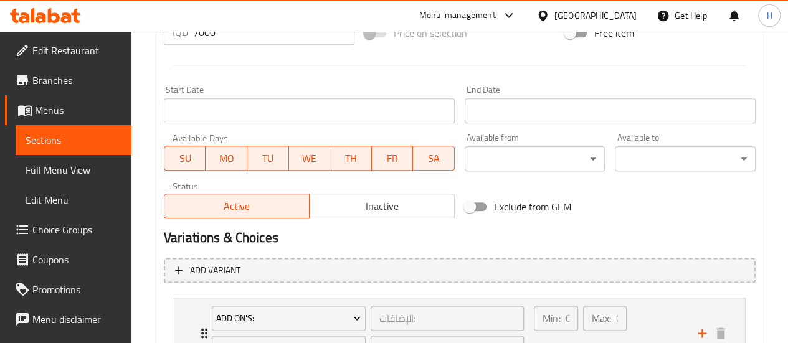
scroll to position [748, 0]
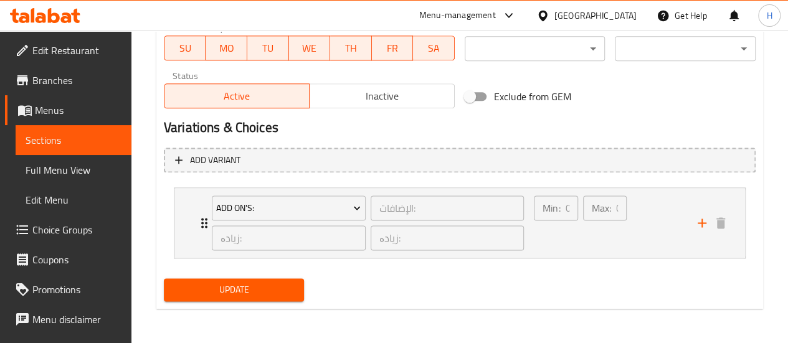
type textarea "رز مع ربع دجاجة ذبح مشوية على الحطب مع مرق فاصوليا وطرشي وببسي"
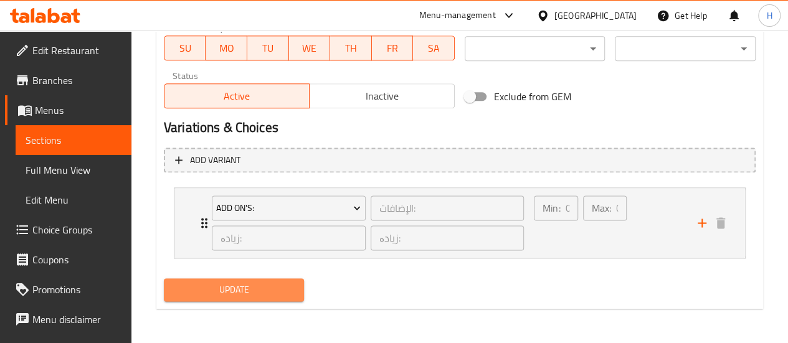
click at [271, 291] on span "Update" at bounding box center [234, 290] width 121 height 16
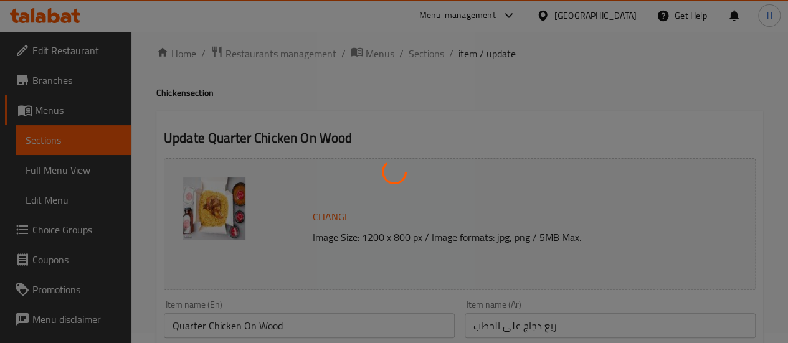
scroll to position [0, 0]
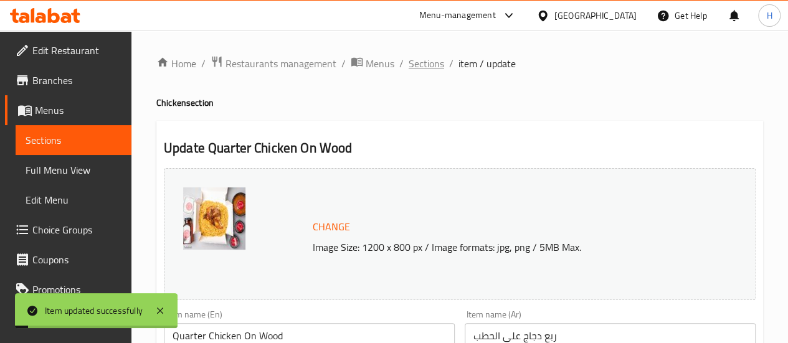
click at [428, 61] on span "Sections" at bounding box center [427, 63] width 36 height 15
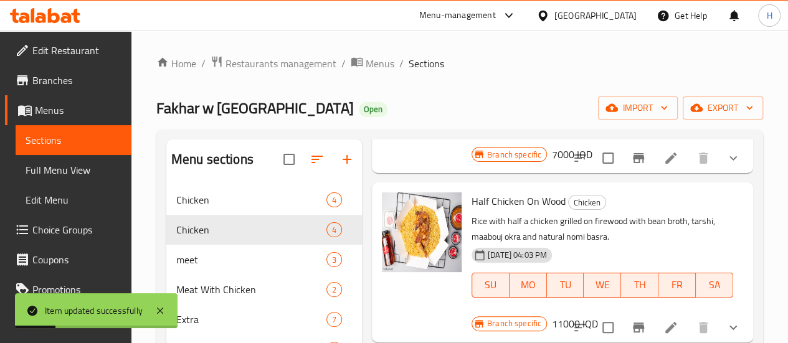
scroll to position [186, 0]
click at [671, 333] on li at bounding box center [670, 327] width 35 height 22
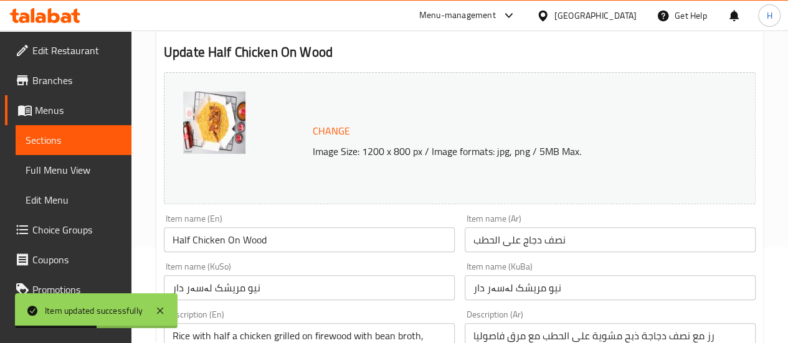
scroll to position [143, 0]
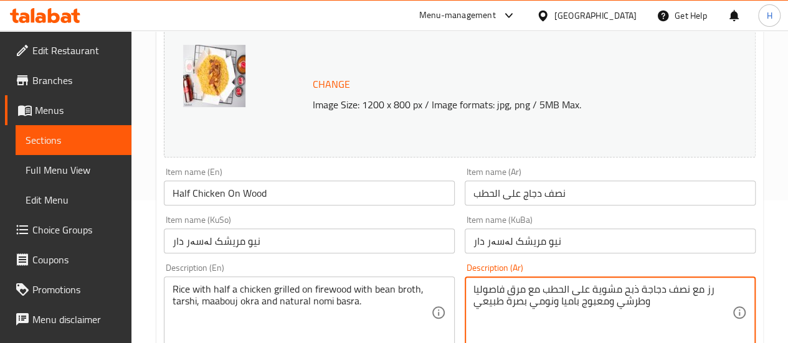
drag, startPoint x: 612, startPoint y: 300, endPoint x: 457, endPoint y: 307, distance: 154.6
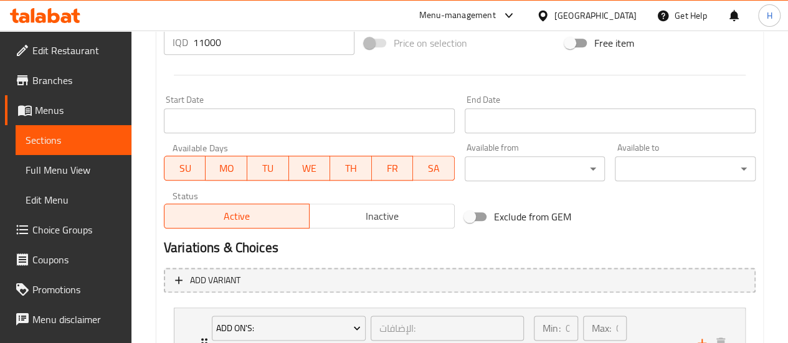
scroll to position [748, 0]
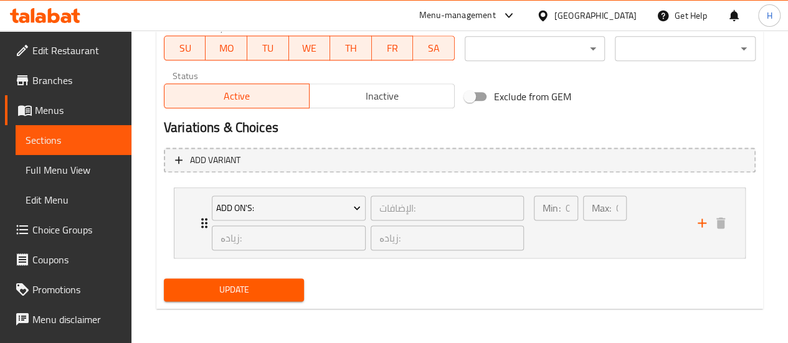
type textarea "رز مع نصف دجاجة ذبح مشوية على الحطب مع مرق فاصوليا وطرشي وببسي"
click at [282, 296] on span "Update" at bounding box center [234, 290] width 121 height 16
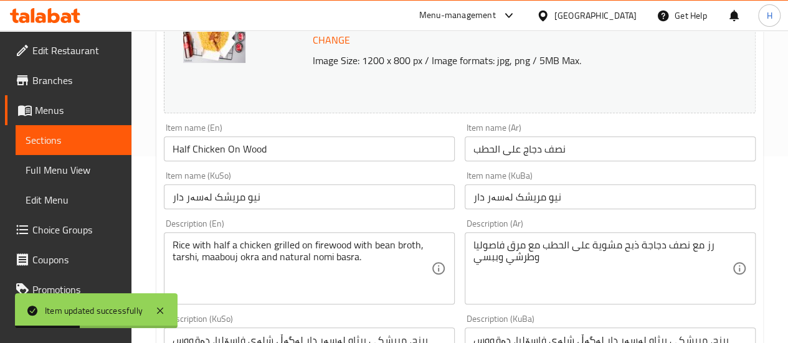
scroll to position [0, 0]
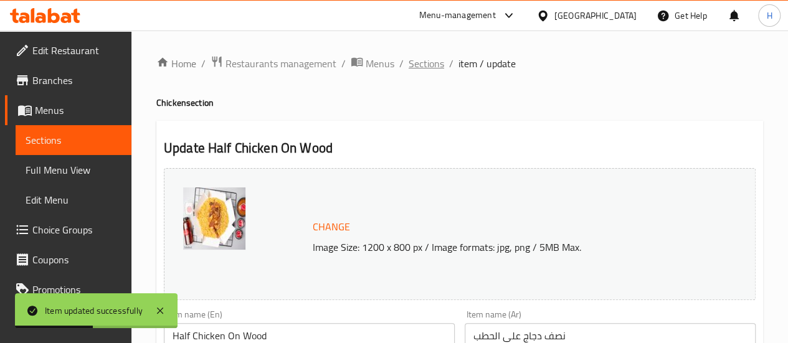
click at [431, 71] on span "Sections" at bounding box center [427, 63] width 36 height 15
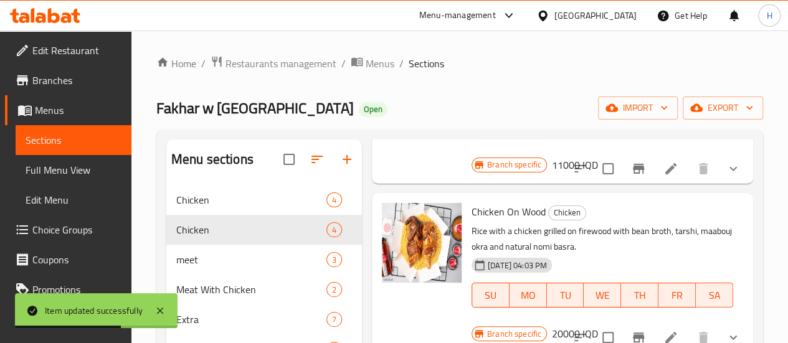
scroll to position [344, 0]
click at [665, 332] on icon at bounding box center [670, 337] width 11 height 11
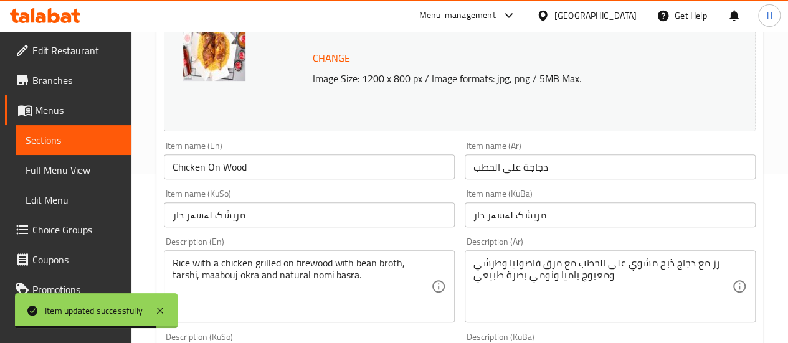
scroll to position [169, 0]
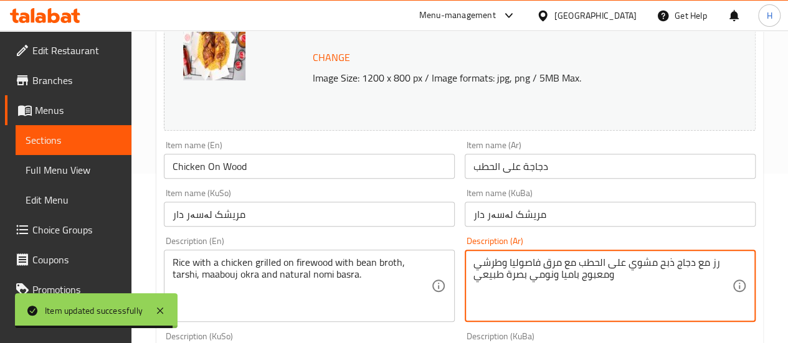
click at [582, 277] on textarea "رز مع دجاج ذبح مشوي على الحطب مع مرق فاصوليا وطرشي ومعبوج باميا ونومي بصرة طبيعي" at bounding box center [602, 286] width 258 height 59
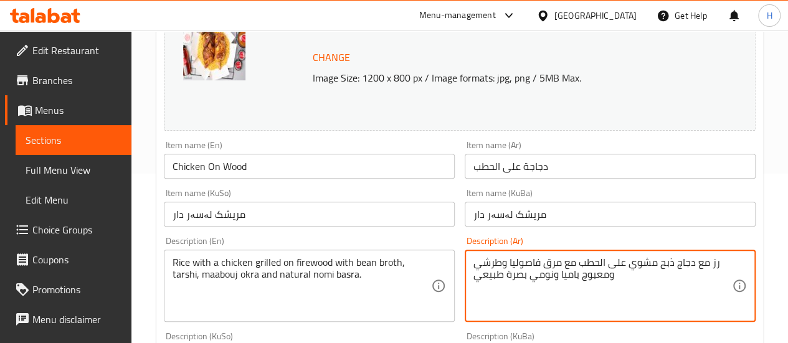
click at [579, 278] on textarea "رز مع دجاج ذبح مشوي على الحطب مع مرق فاصوليا وطرشي ومعبوج باميا ونومي بصرة طبيعي" at bounding box center [602, 286] width 258 height 59
click at [580, 278] on textarea "رز مع دجاج ذبح مشوي على الحطب مع مرق فاصوليا وطرشي ومعبوج باميا ونومي بصرة طبيعي" at bounding box center [602, 286] width 258 height 59
click at [619, 281] on textarea "رز مع دجاج ذبح مشوي على الحطب مع مرق فاصوليا وطرشي ومعبوج باميا ونومي بصرة طبيعي" at bounding box center [602, 286] width 258 height 59
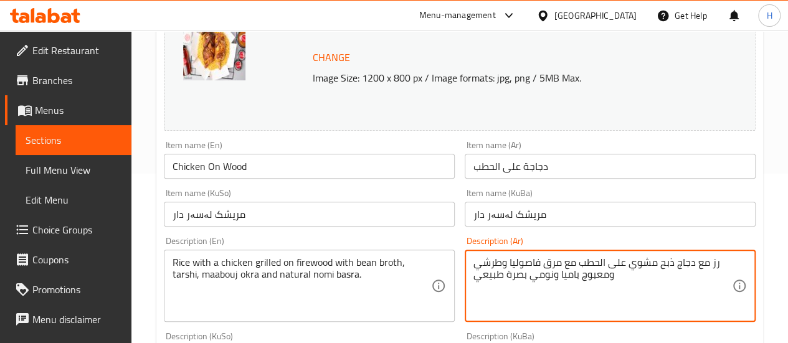
drag, startPoint x: 607, startPoint y: 273, endPoint x: 475, endPoint y: 283, distance: 133.0
click at [475, 283] on textarea "رز مع دجاج ذبح مشوي على الحطب مع مرق فاصوليا وطرشي ومعبوج باميا ونومي بصرة طبيعي" at bounding box center [602, 286] width 258 height 59
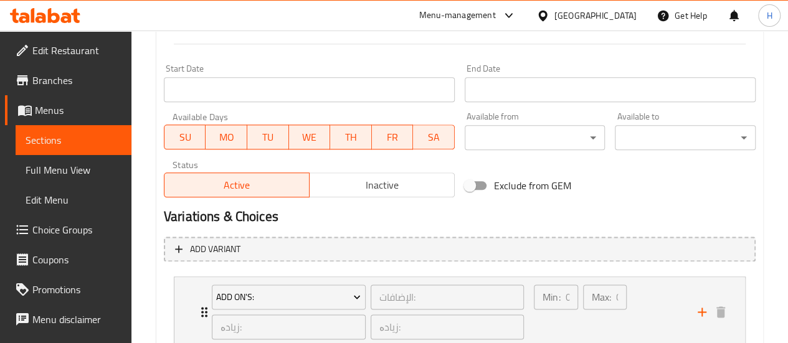
scroll to position [748, 0]
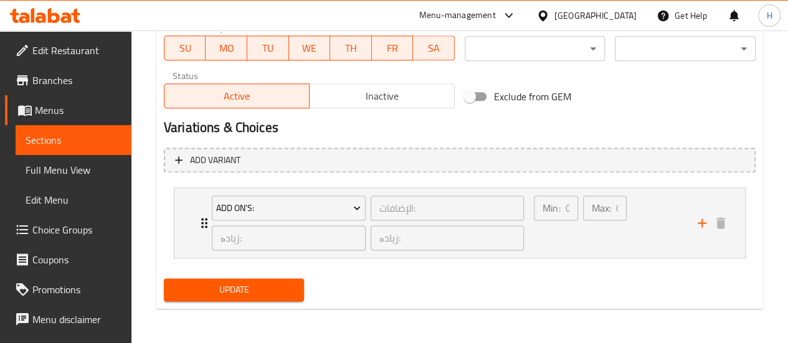
type textarea "رز مع دجاج ذبح مشوي على الحطب مع مرق فاصوليا وطرشي وببسي"
click at [262, 285] on span "Update" at bounding box center [234, 290] width 121 height 16
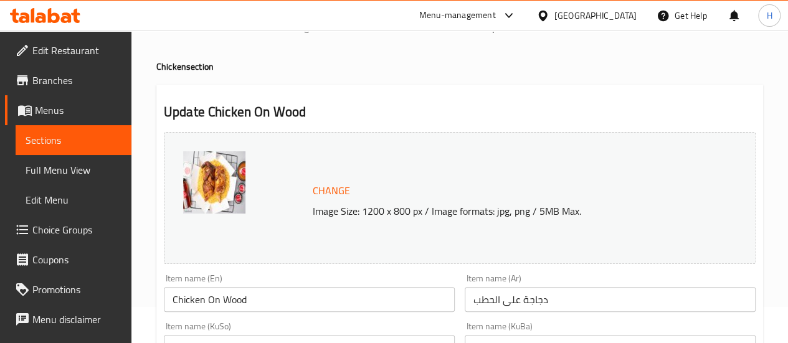
scroll to position [0, 0]
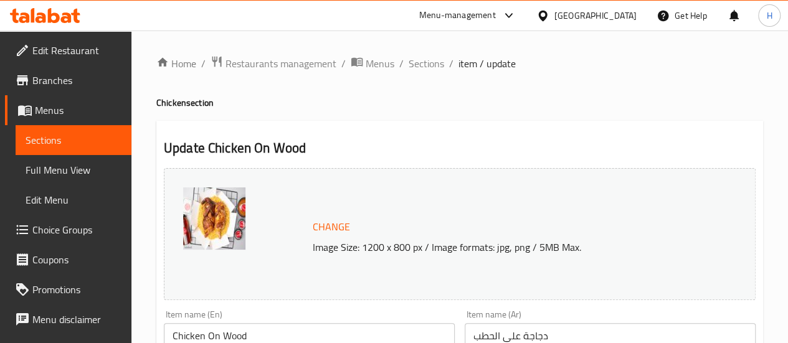
click at [434, 70] on span "Sections" at bounding box center [427, 63] width 36 height 15
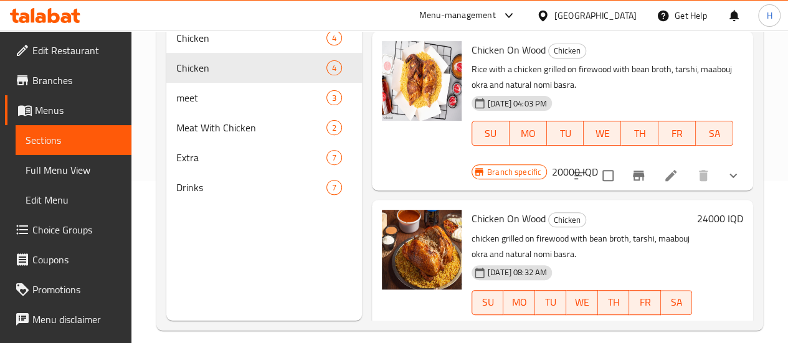
scroll to position [174, 0]
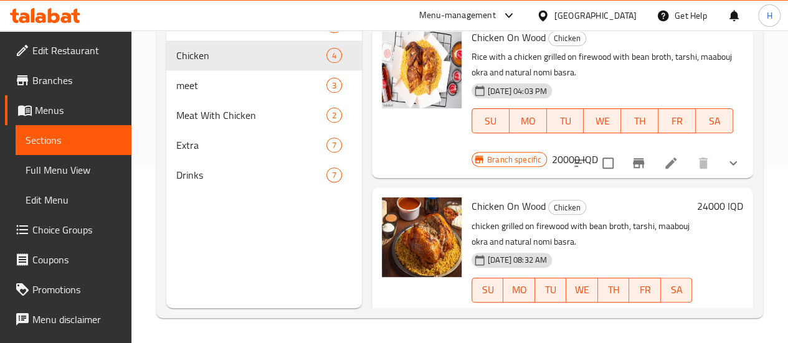
click at [701, 304] on li at bounding box center [700, 315] width 35 height 22
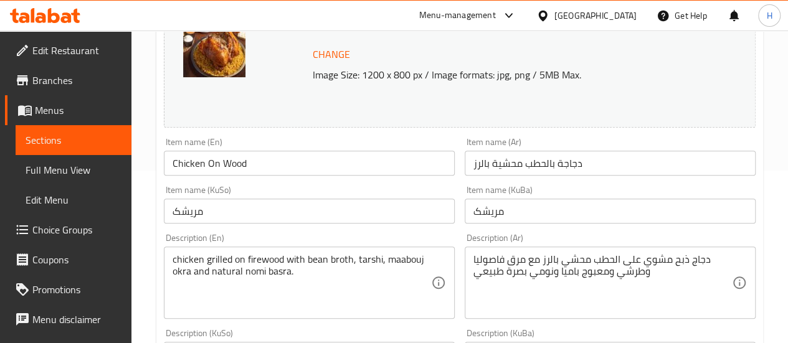
scroll to position [174, 0]
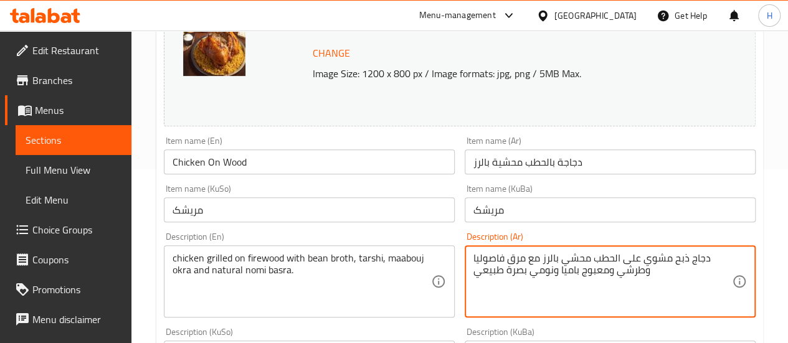
drag, startPoint x: 607, startPoint y: 269, endPoint x: 462, endPoint y: 272, distance: 145.1
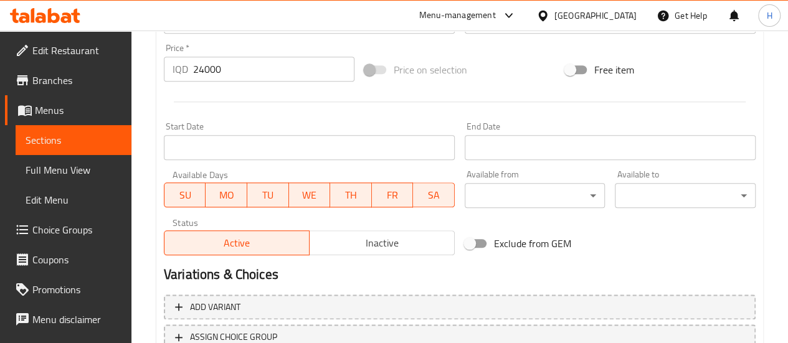
scroll to position [698, 0]
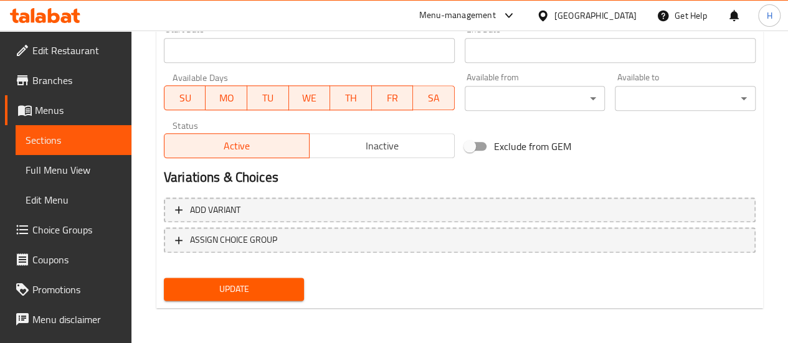
type textarea "دجاج ذبح مشوي على الحطب محشي بالرز مع مرق فاصوليا وطرشي وببسي"
click at [280, 291] on span "Update" at bounding box center [234, 290] width 121 height 16
click at [280, 291] on div at bounding box center [394, 171] width 788 height 343
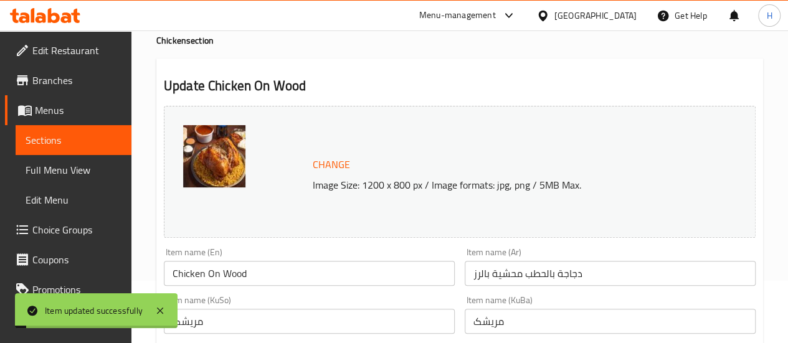
scroll to position [0, 0]
